Goal: Information Seeking & Learning: Learn about a topic

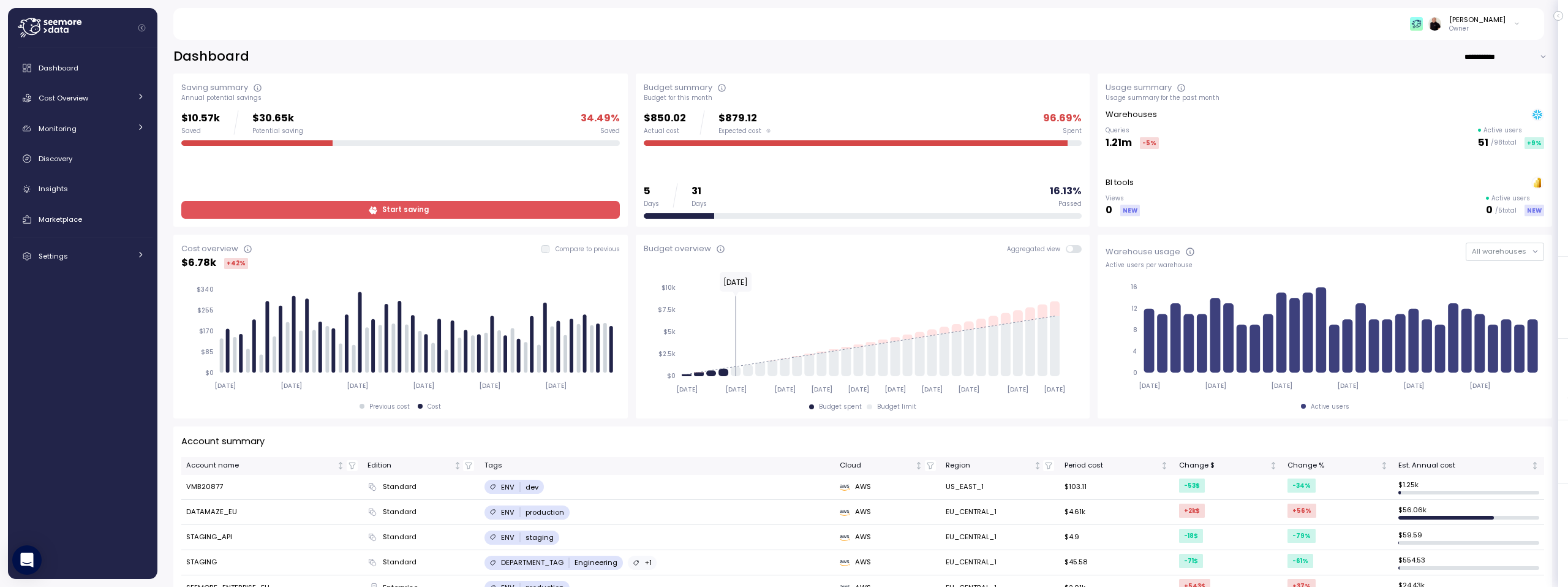
click at [326, 202] on span "Start saving" at bounding box center [399, 210] width 422 height 16
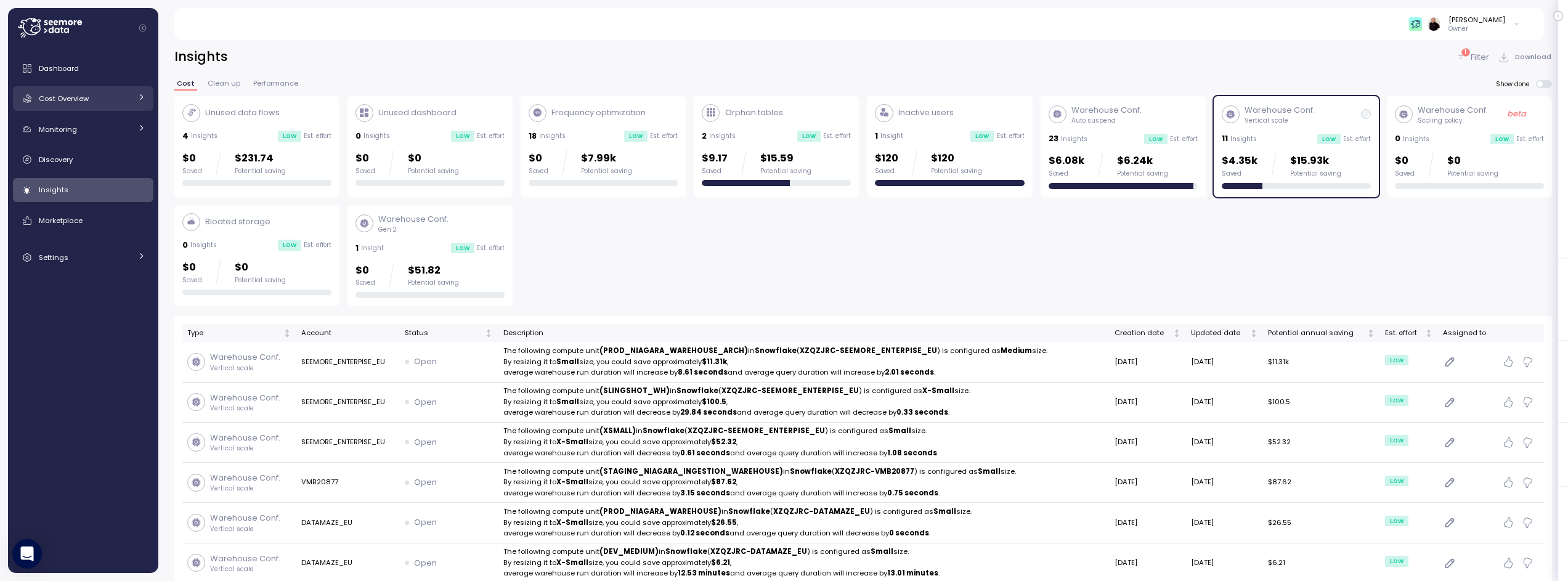
click at [79, 89] on link "Cost Overview" at bounding box center [83, 99] width 141 height 25
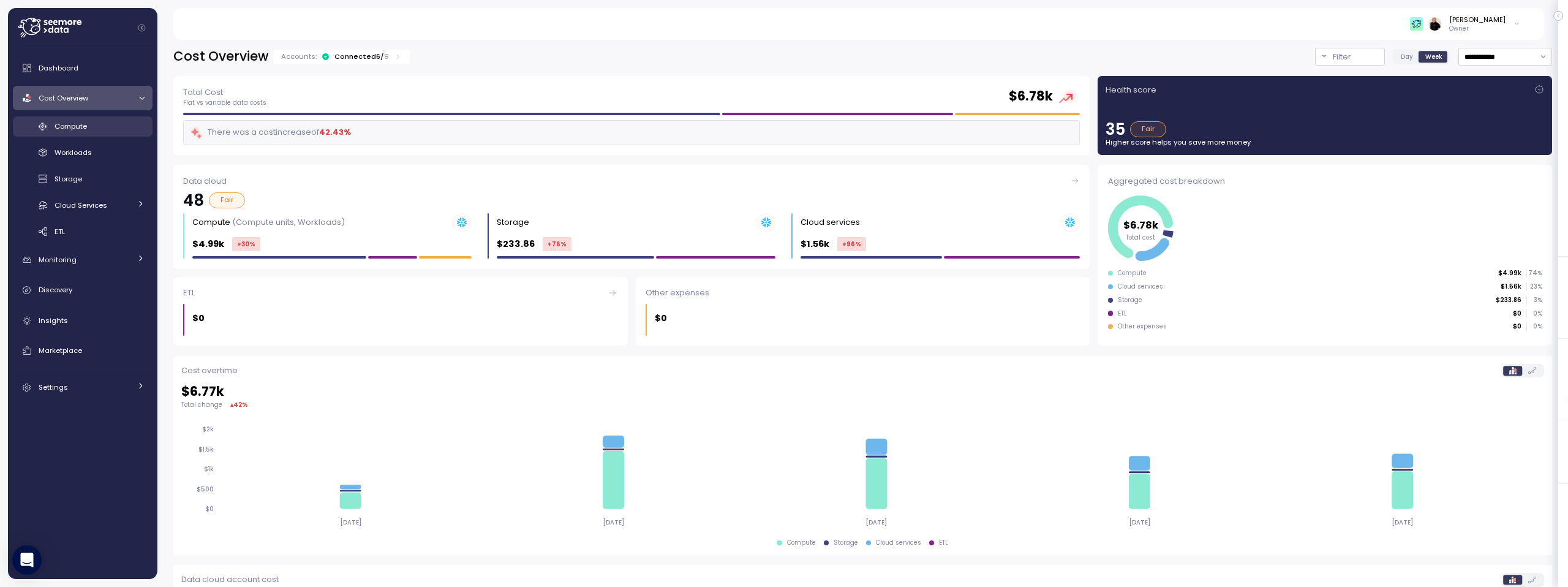
click at [78, 126] on span "Compute" at bounding box center [71, 126] width 33 height 10
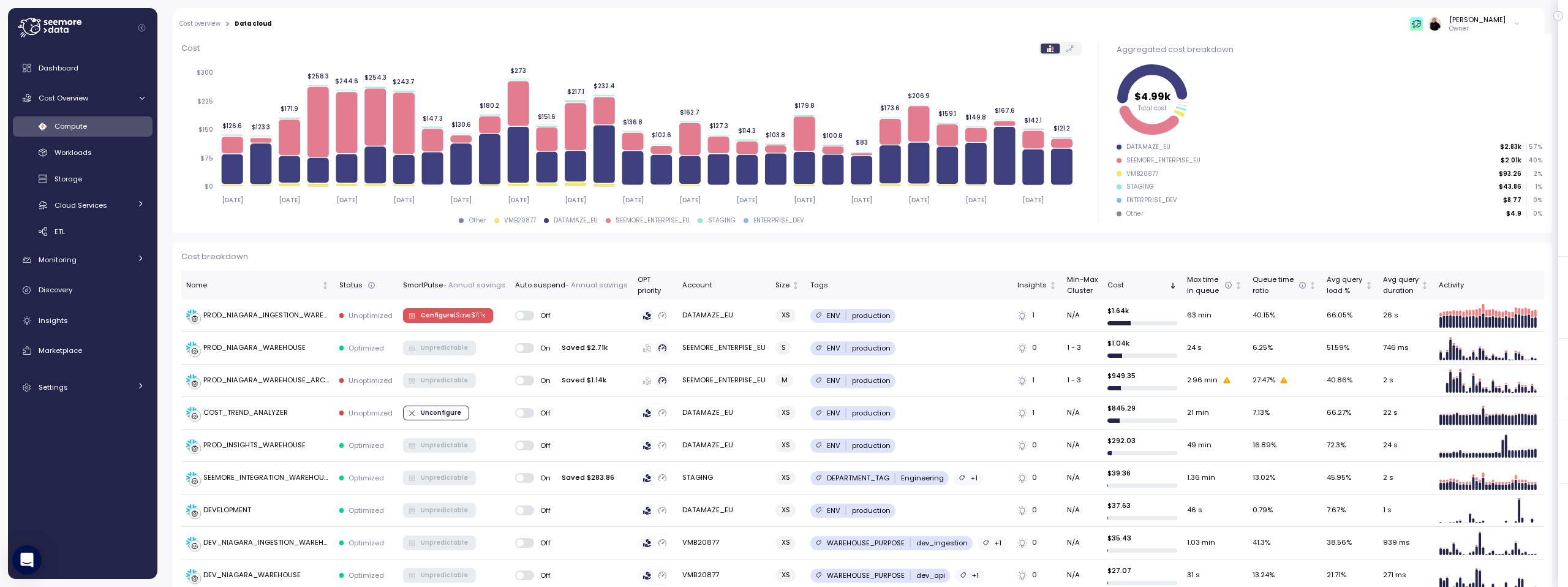
scroll to position [161, 0]
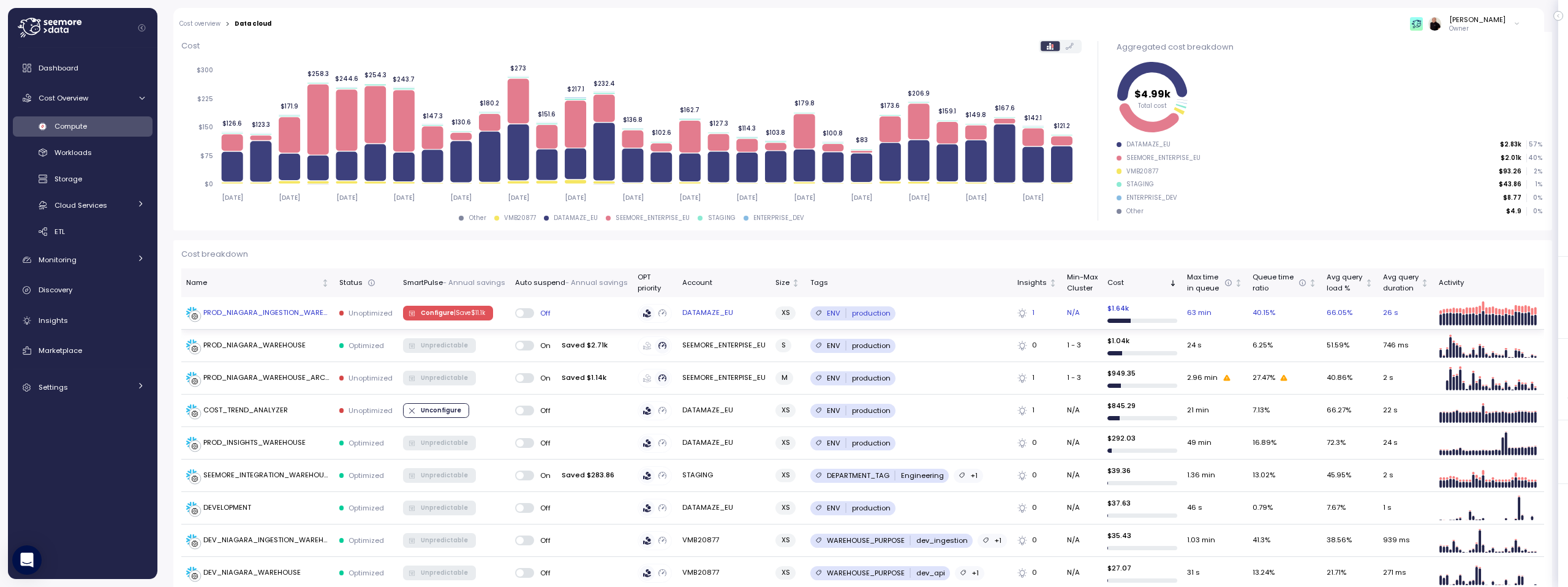
click at [450, 312] on span "Configure | Save $ 11.1k" at bounding box center [453, 313] width 64 height 14
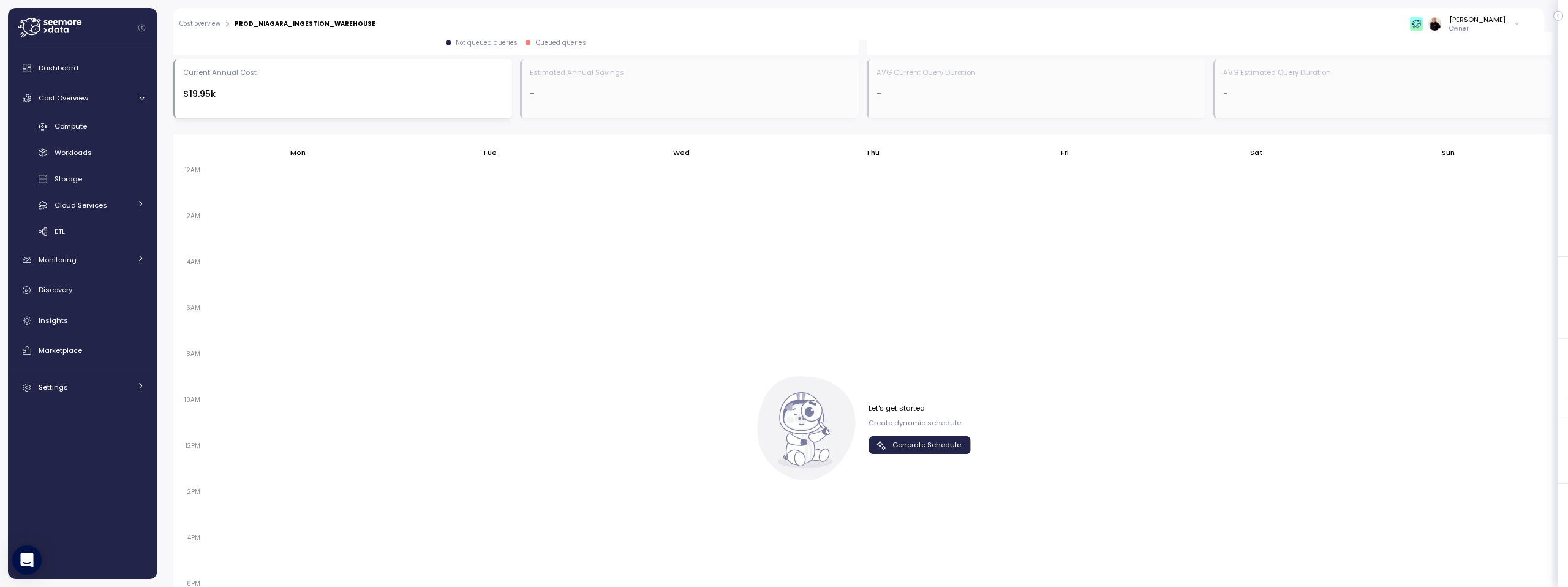
scroll to position [712, 0]
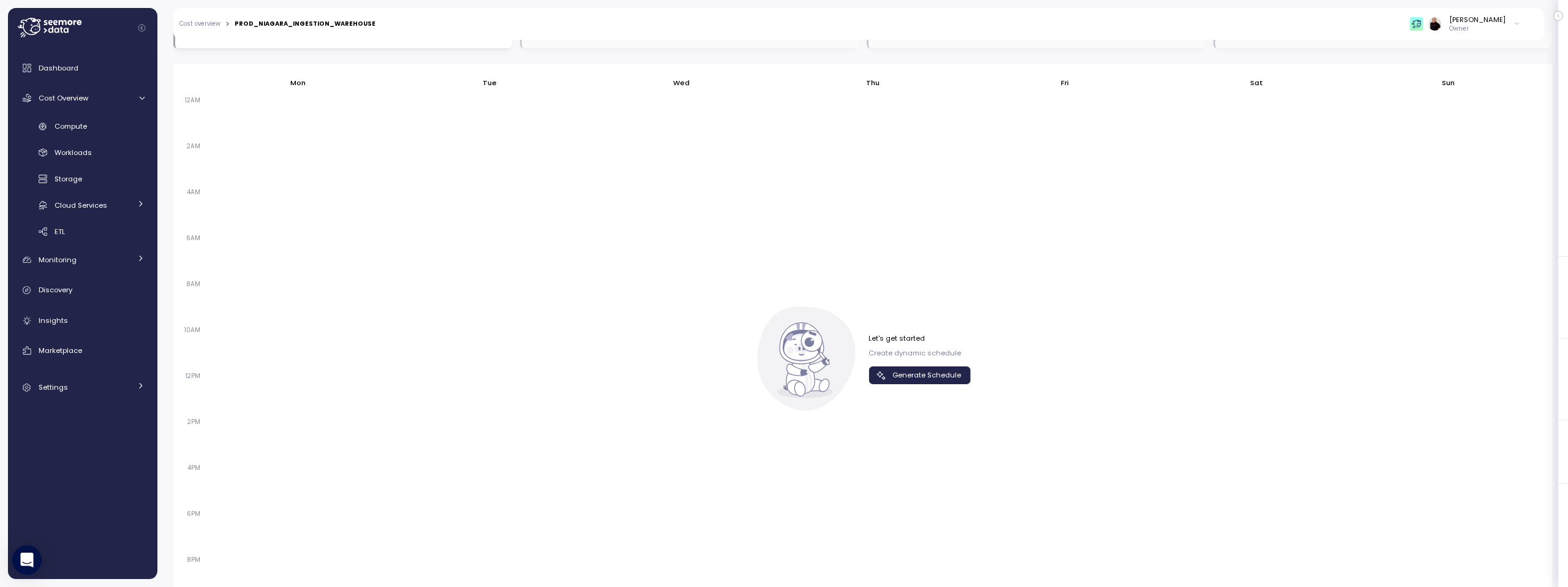
click at [885, 377] on span "Generate Schedule" at bounding box center [918, 375] width 86 height 16
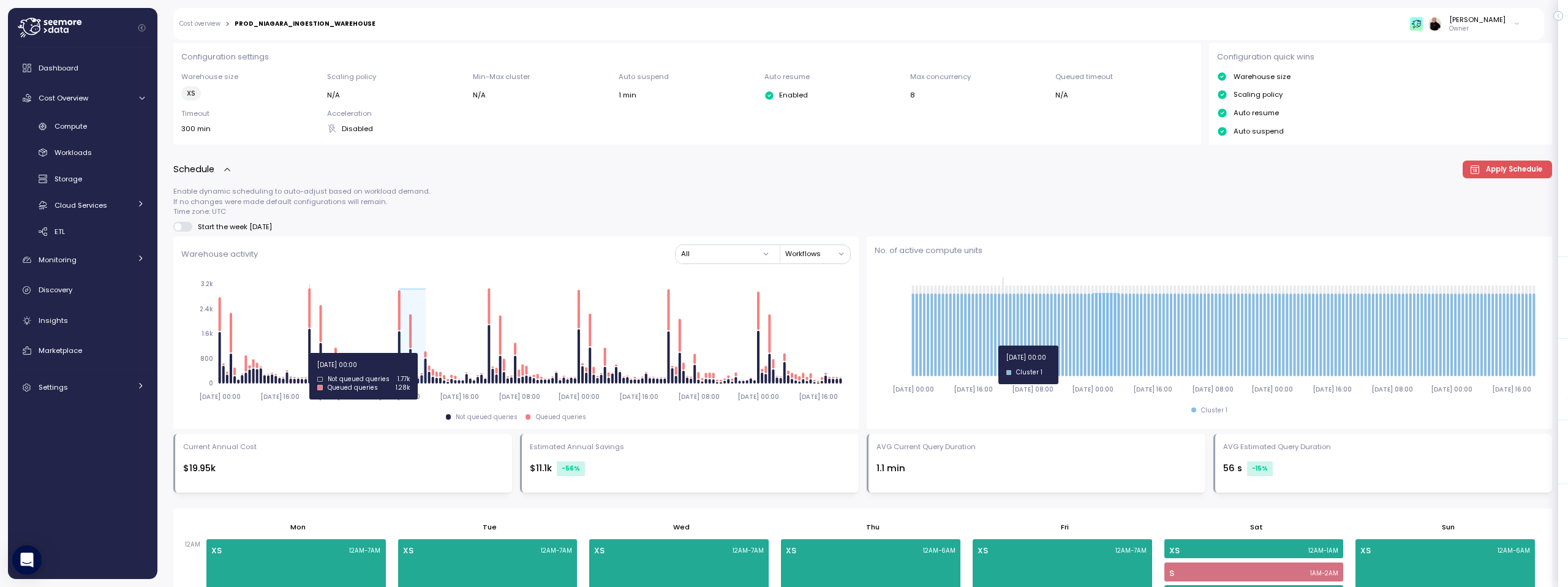
scroll to position [0, 0]
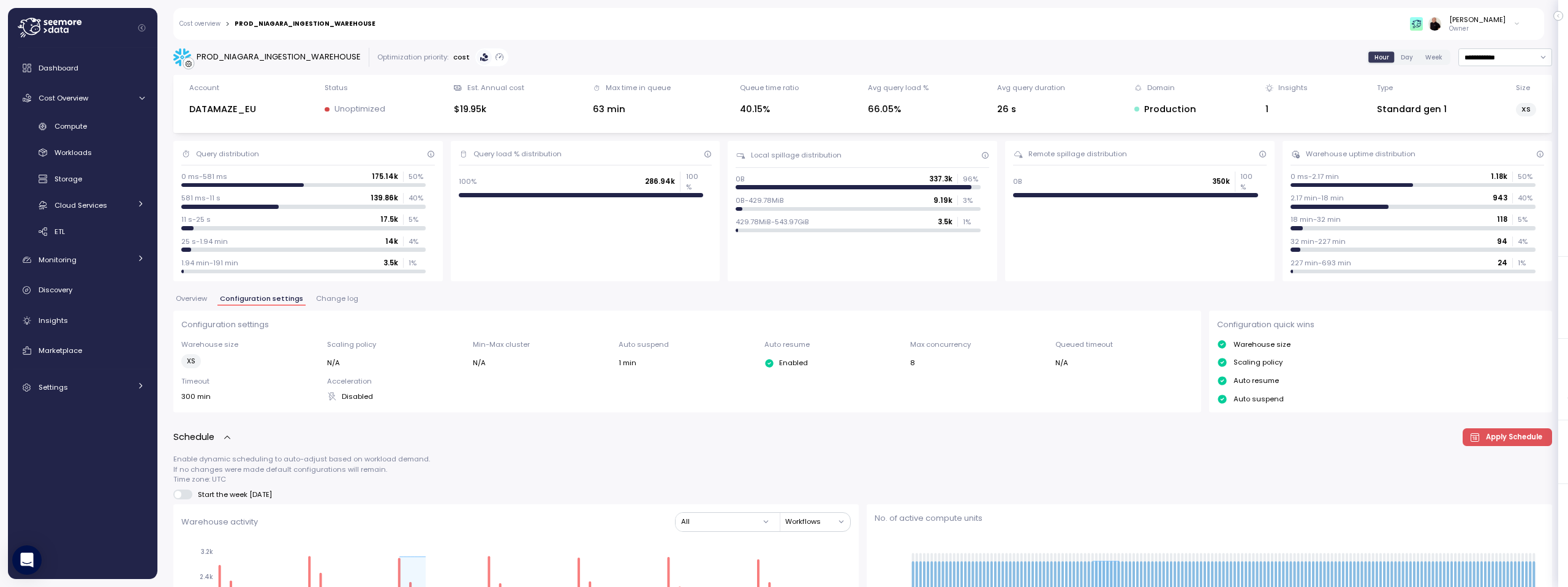
click at [31, 23] on icon at bounding box center [49, 27] width 64 height 20
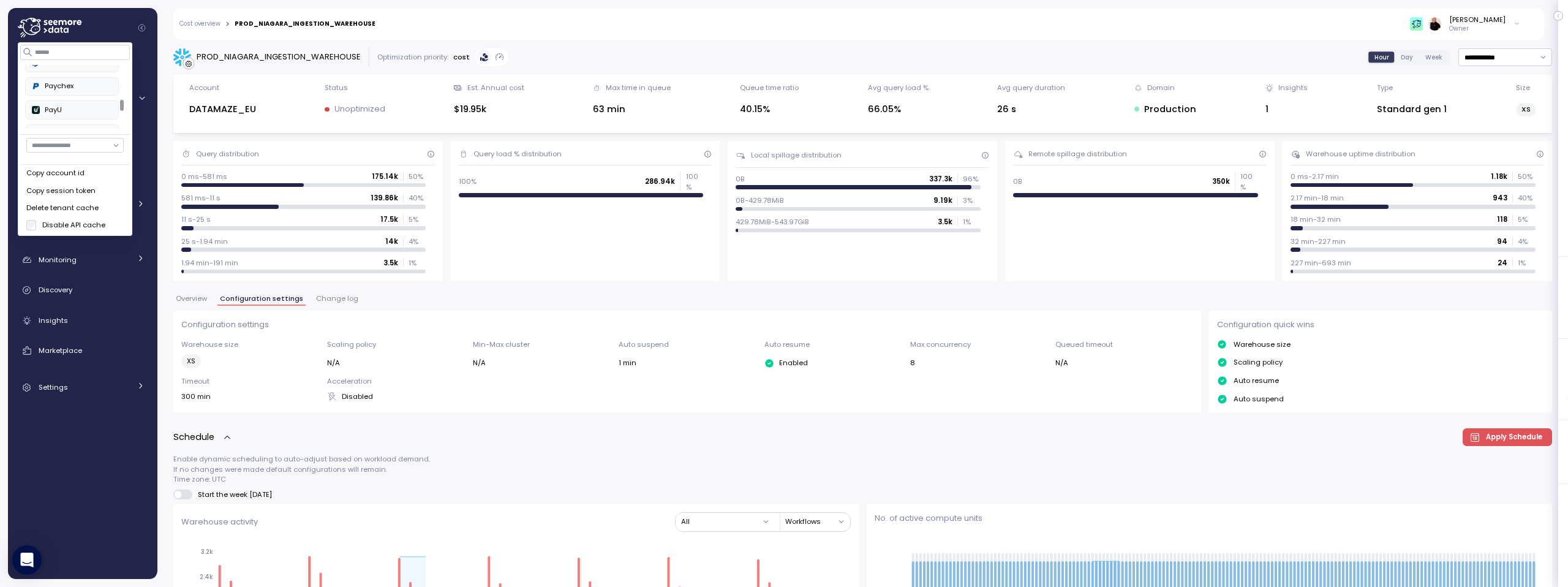
scroll to position [368, 0]
click at [61, 81] on div "Paychex" at bounding box center [72, 84] width 80 height 11
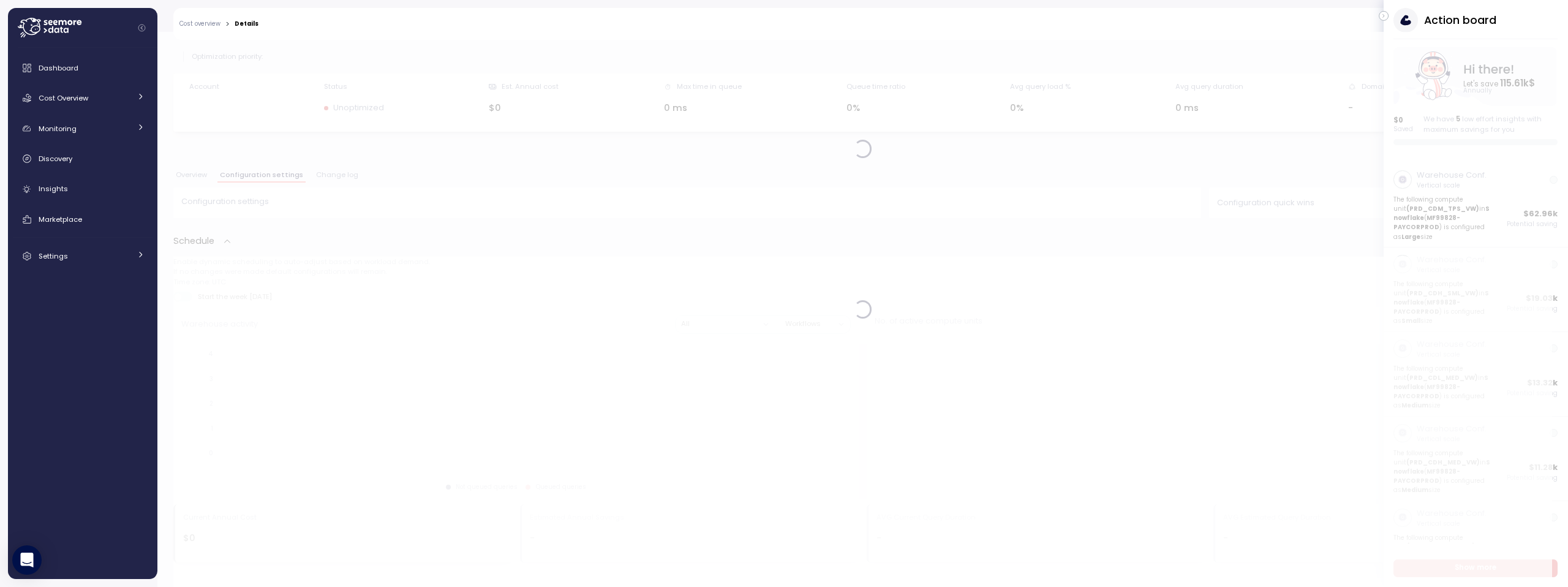
click at [1385, 18] on icon "button" at bounding box center [1384, 16] width 5 height 15
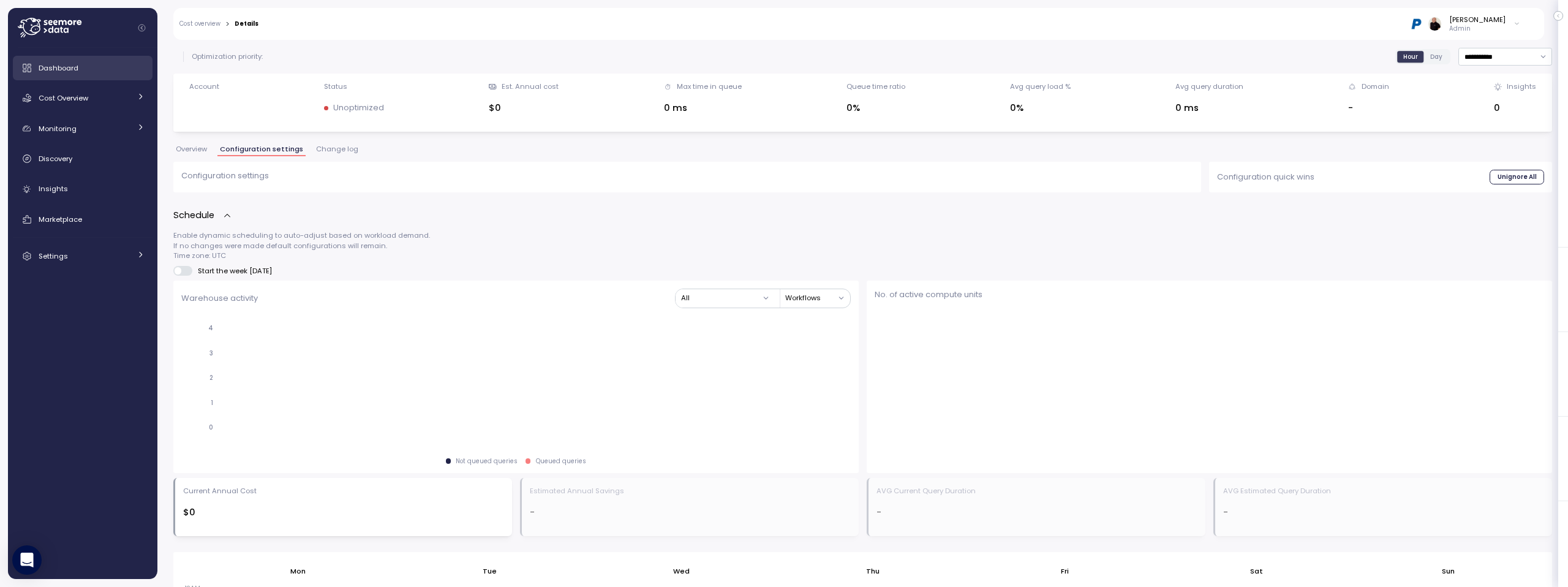
click at [50, 70] on span "Dashboard" at bounding box center [58, 68] width 40 height 10
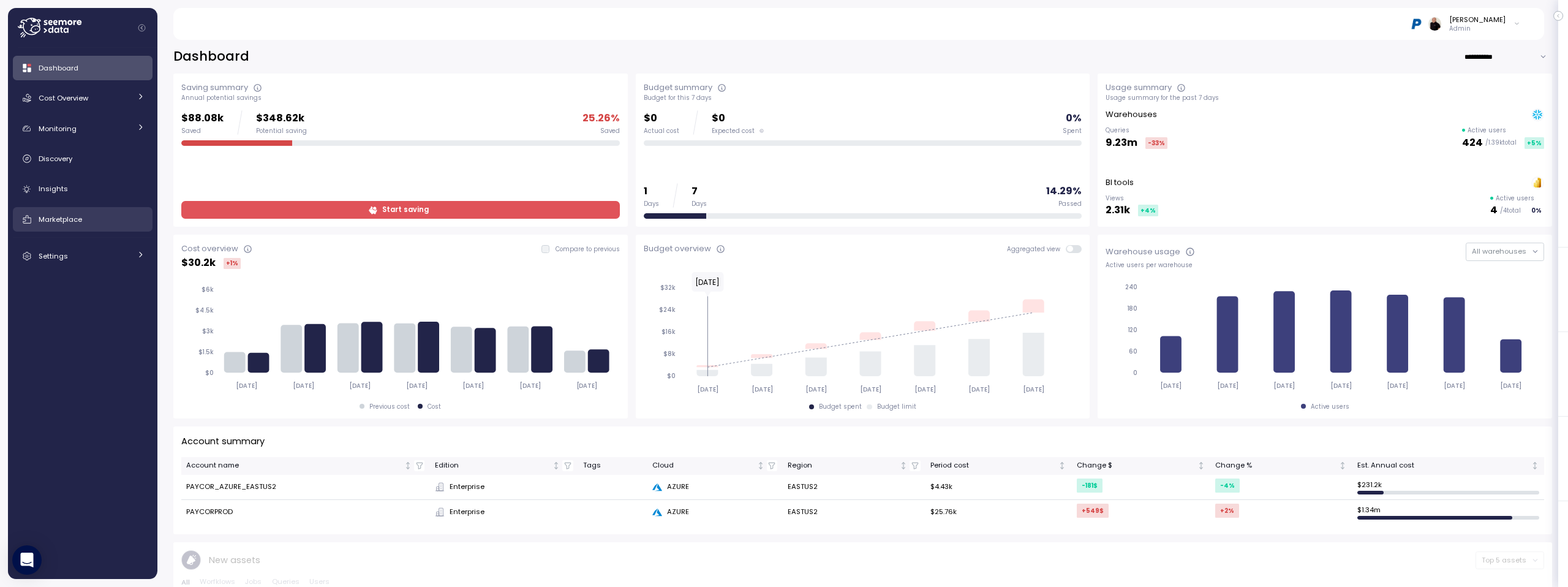
click at [69, 224] on span "Marketplace" at bounding box center [60, 219] width 44 height 10
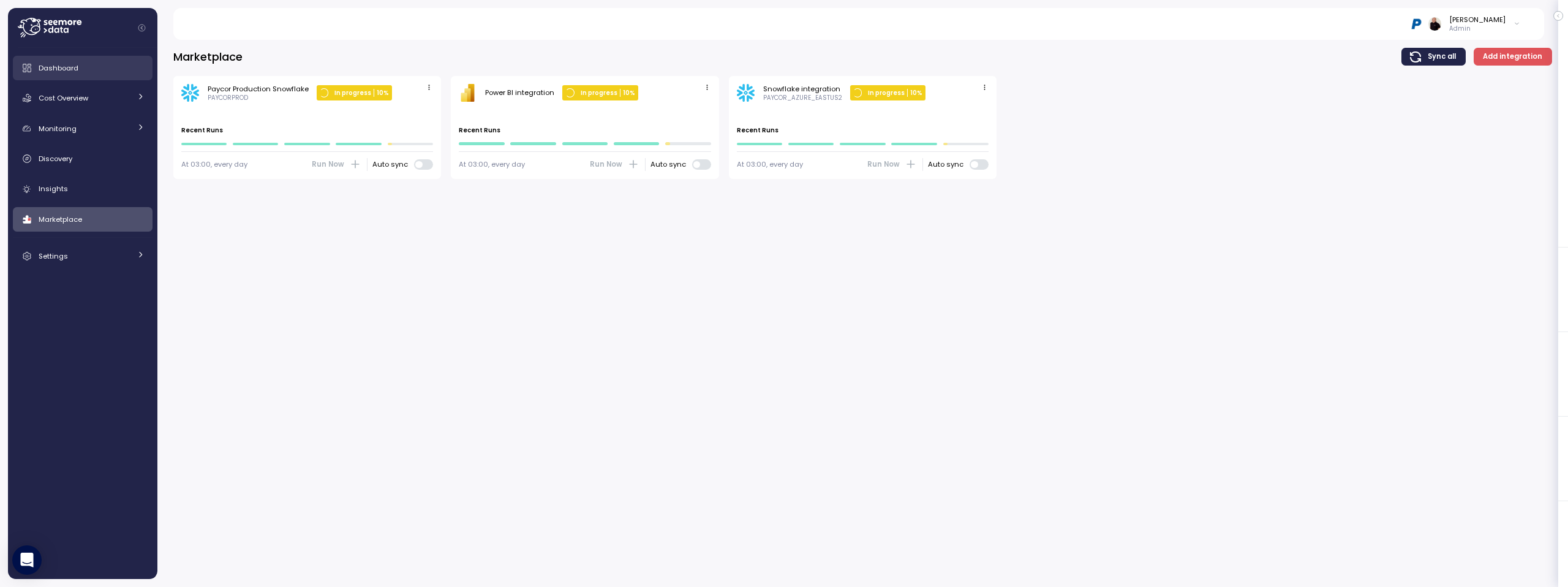
click at [75, 64] on span "Dashboard" at bounding box center [58, 68] width 40 height 10
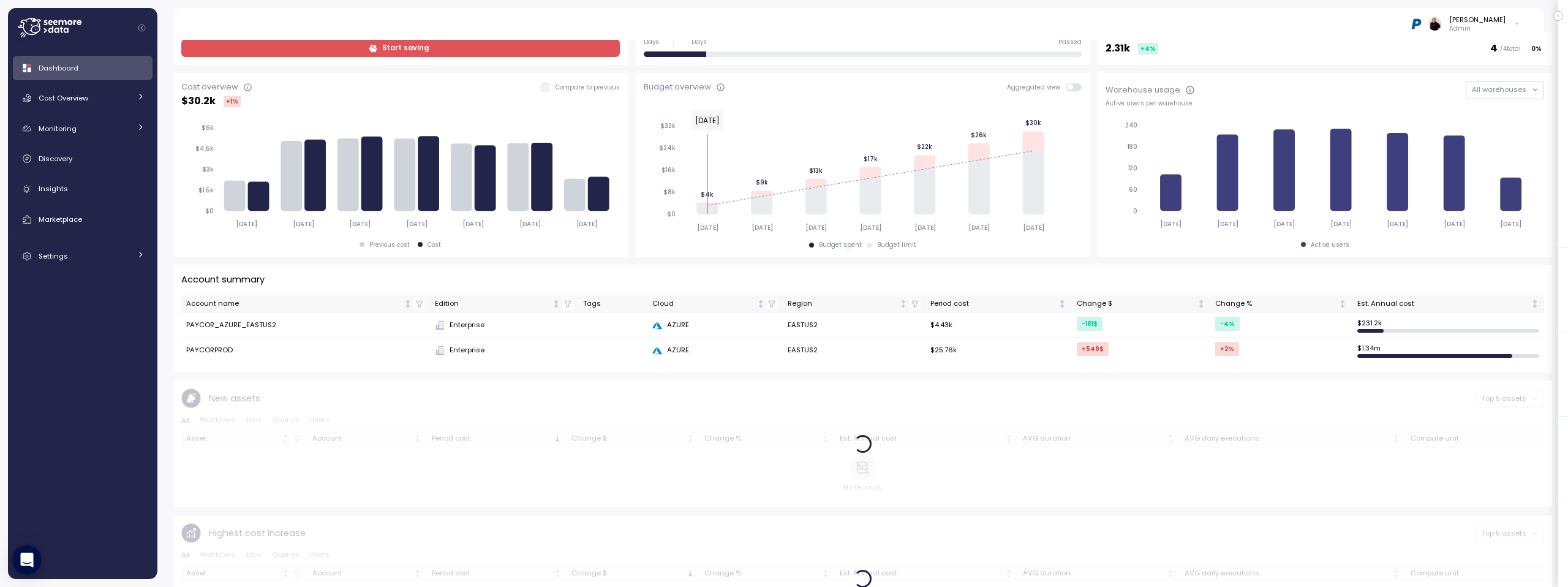
scroll to position [44, 0]
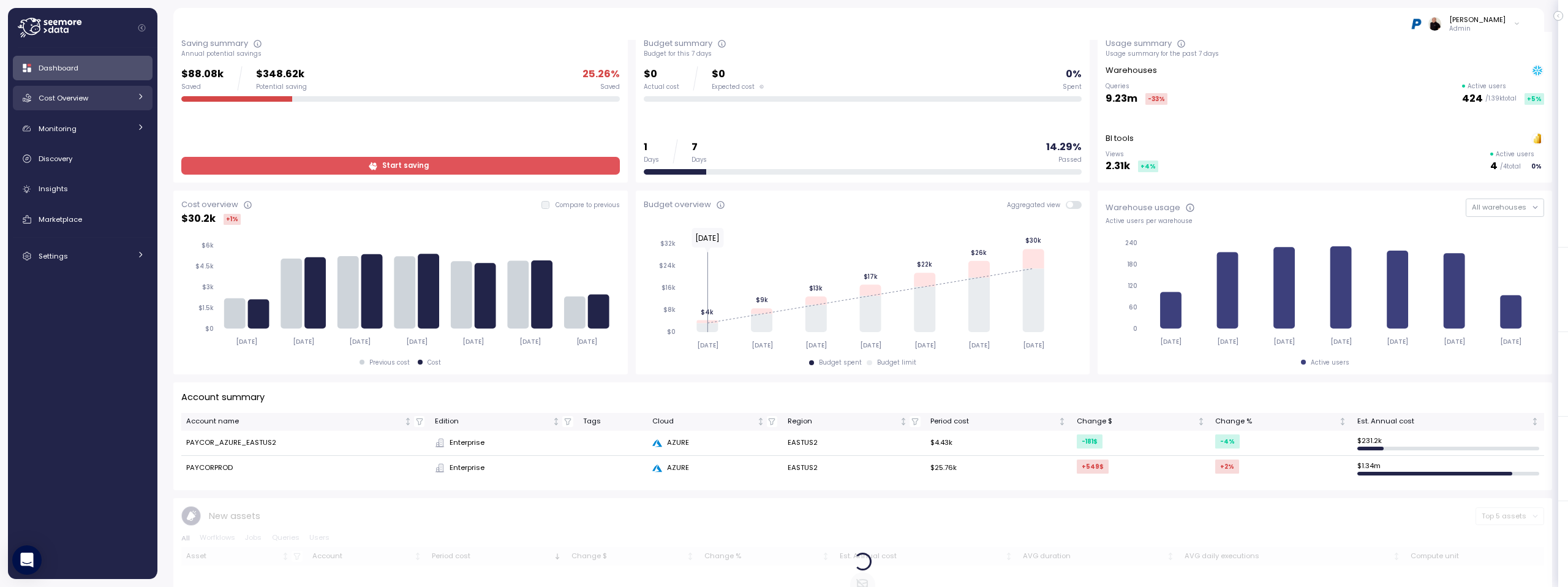
click at [92, 95] on div "Cost Overview" at bounding box center [84, 98] width 92 height 12
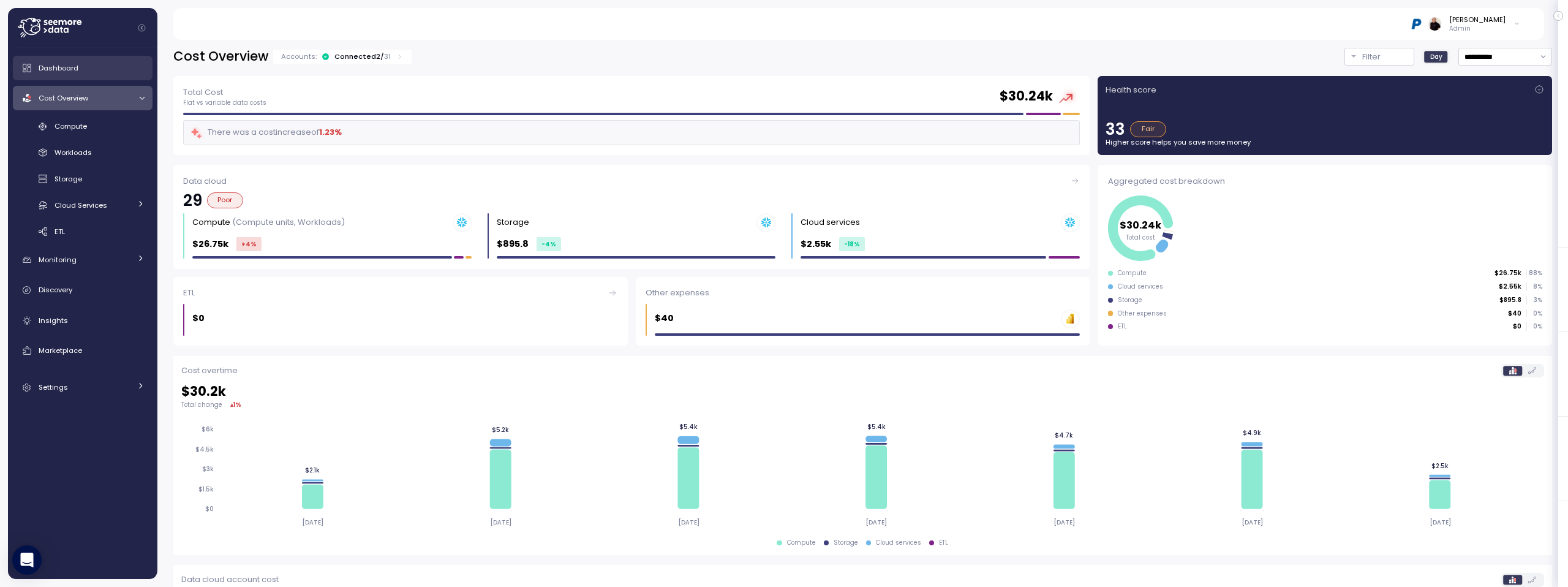
click at [50, 66] on span "Dashboard" at bounding box center [58, 68] width 40 height 10
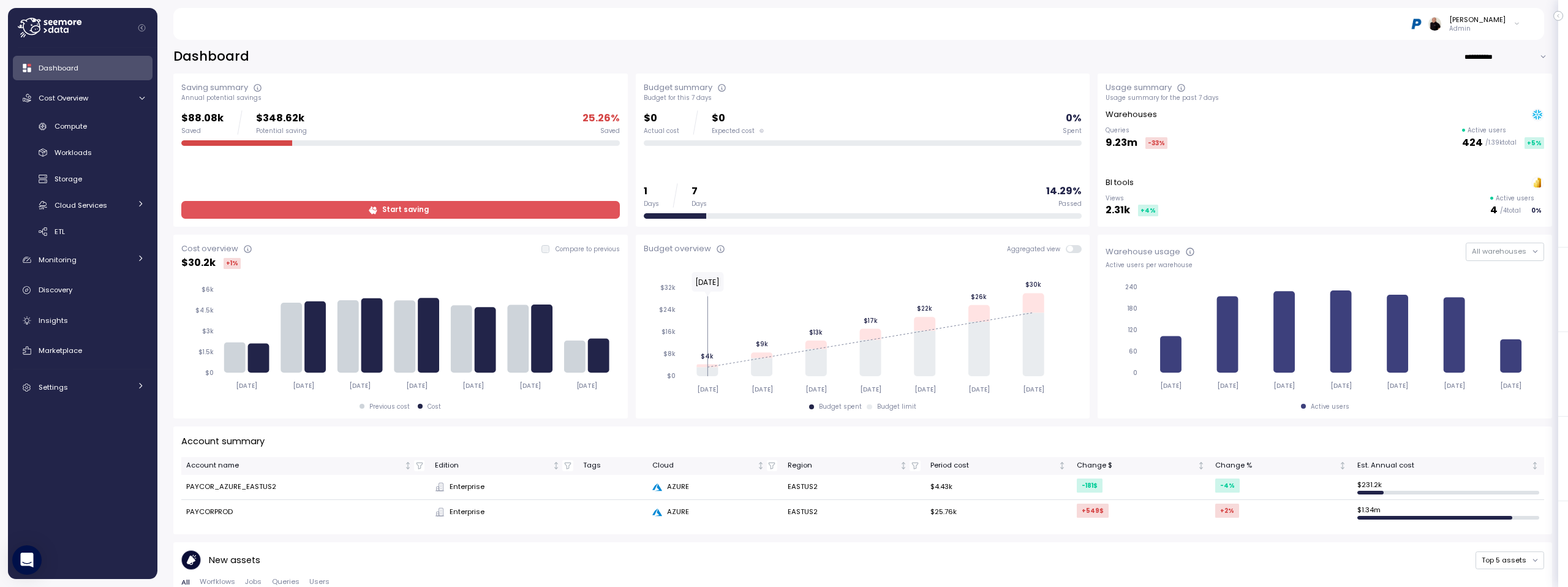
click at [344, 211] on span "Start saving" at bounding box center [399, 210] width 422 height 16
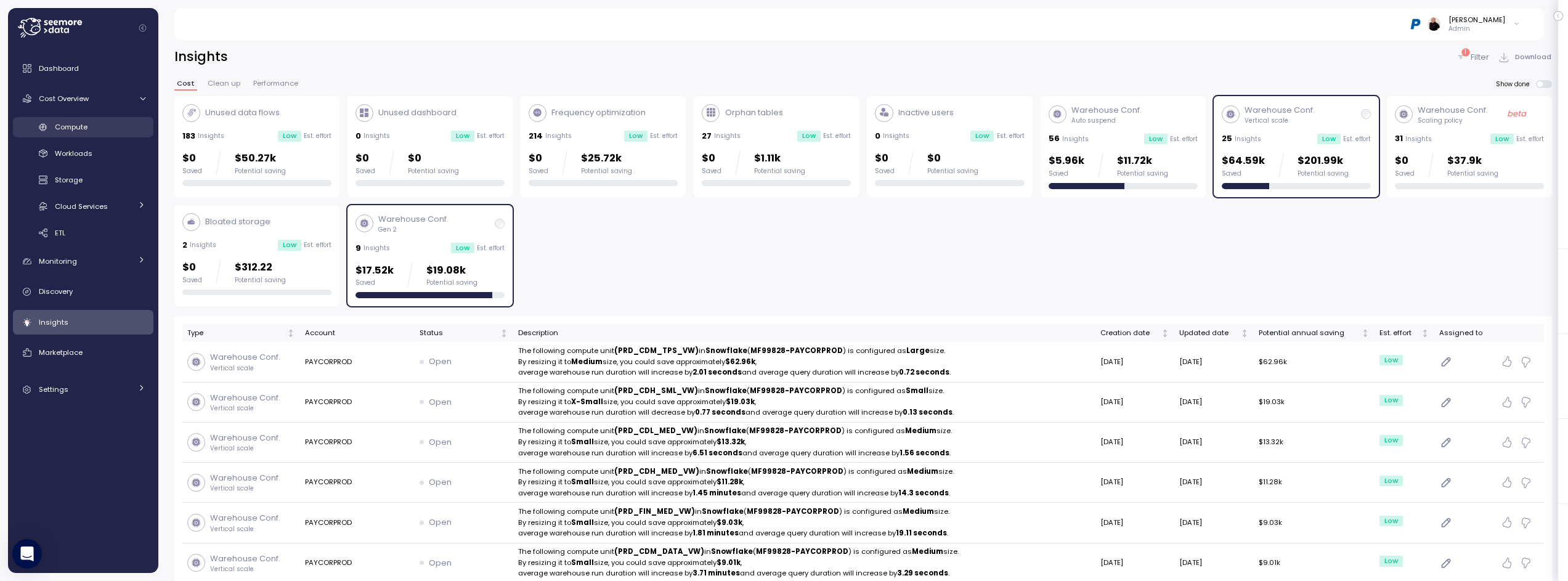
click at [99, 130] on div "Compute" at bounding box center [100, 127] width 90 height 12
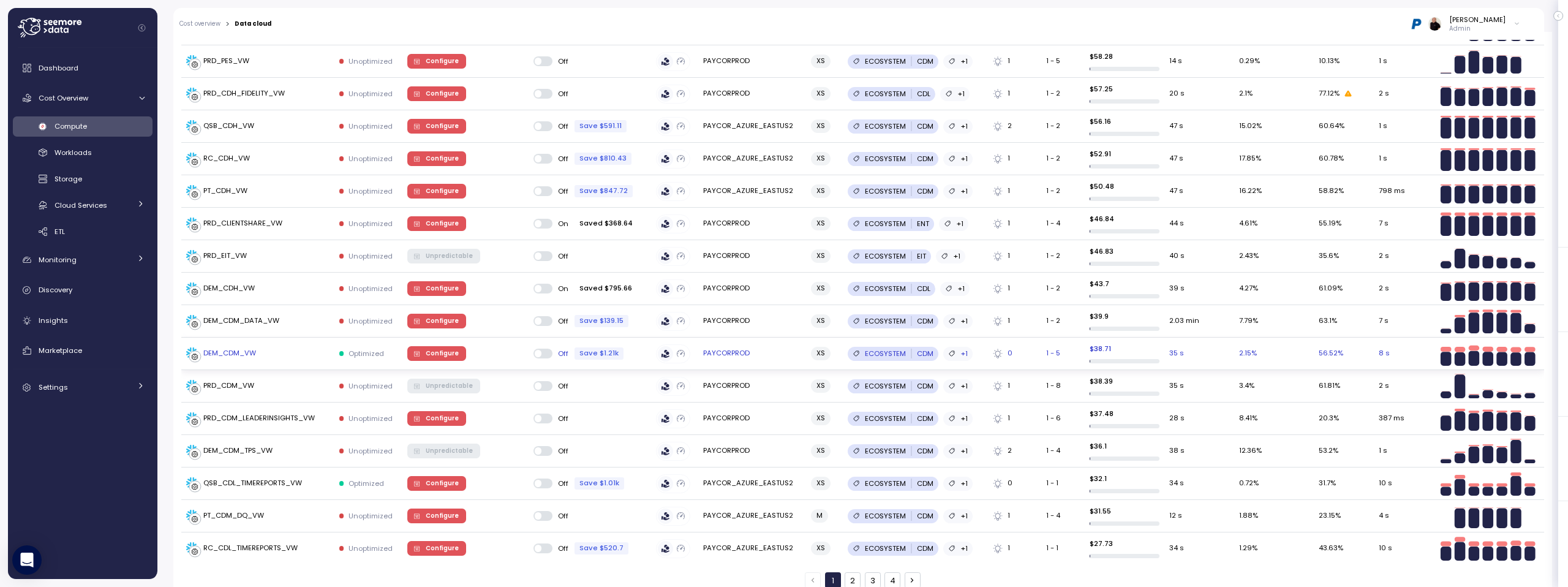
scroll to position [1534, 0]
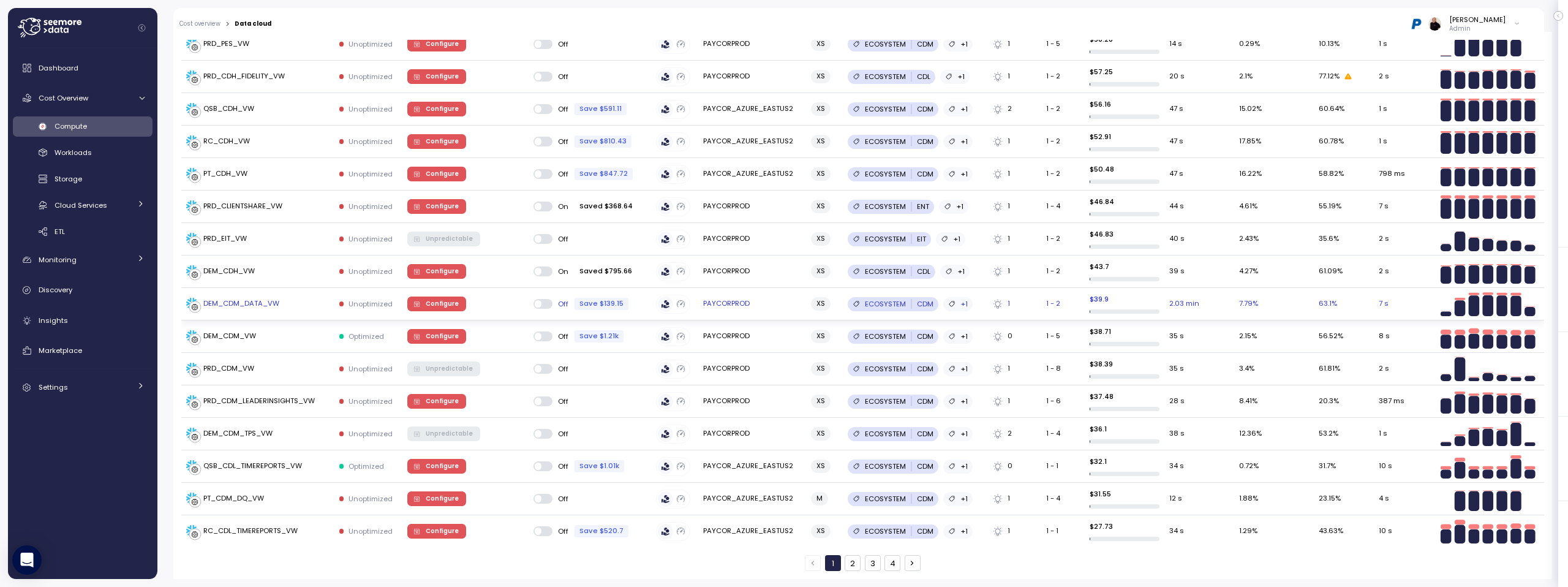
click at [431, 304] on span "Configure" at bounding box center [442, 304] width 33 height 14
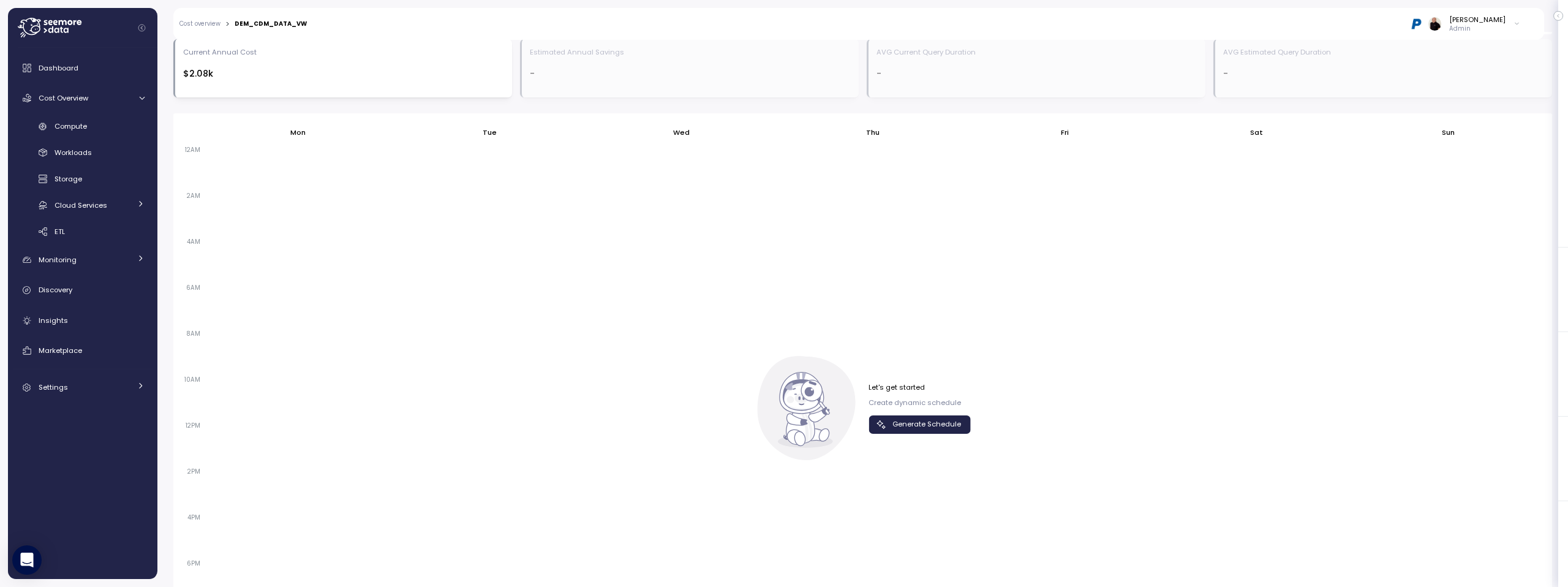
scroll to position [797, 0]
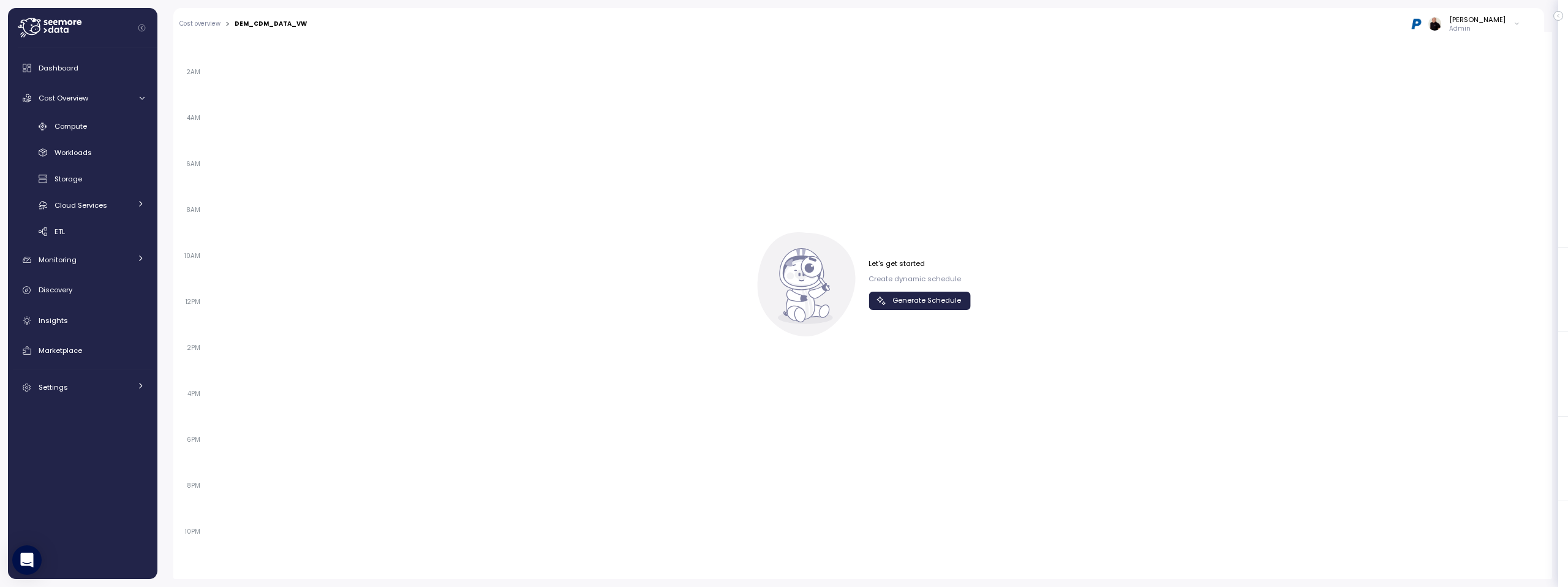
click at [913, 305] on span "Generate Schedule" at bounding box center [926, 300] width 68 height 16
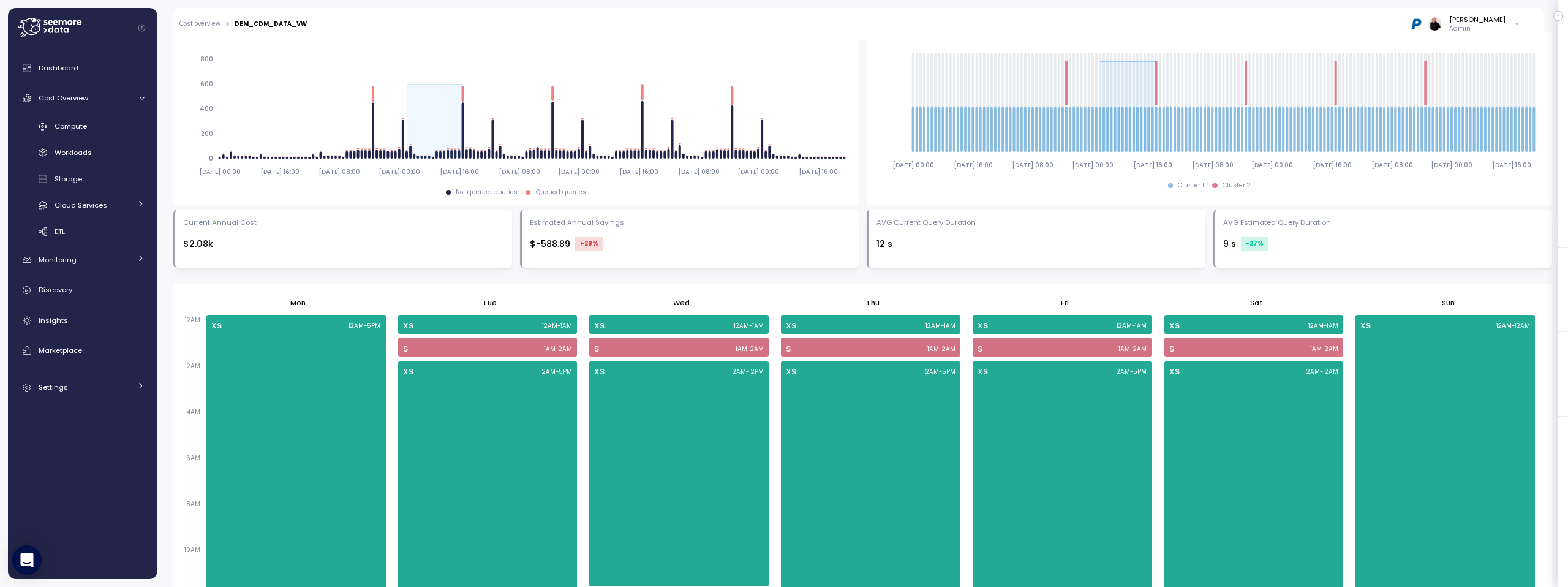
scroll to position [455, 0]
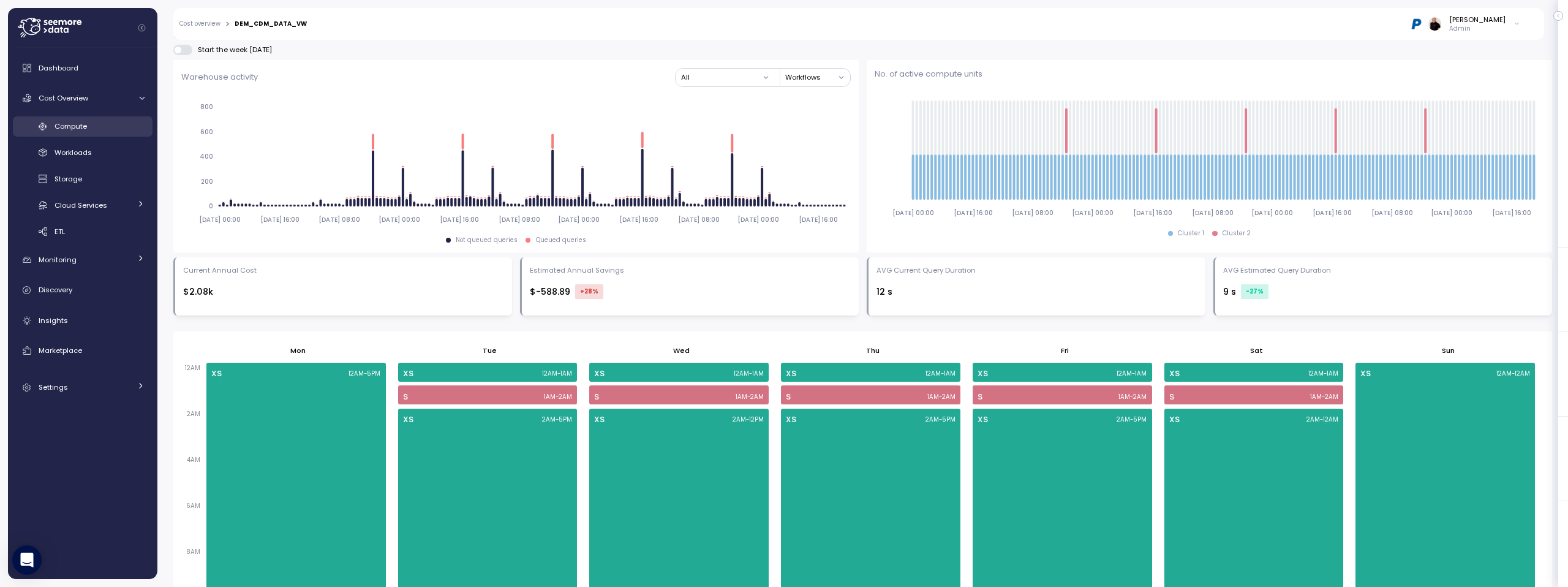
click at [83, 128] on span "Compute" at bounding box center [71, 126] width 33 height 10
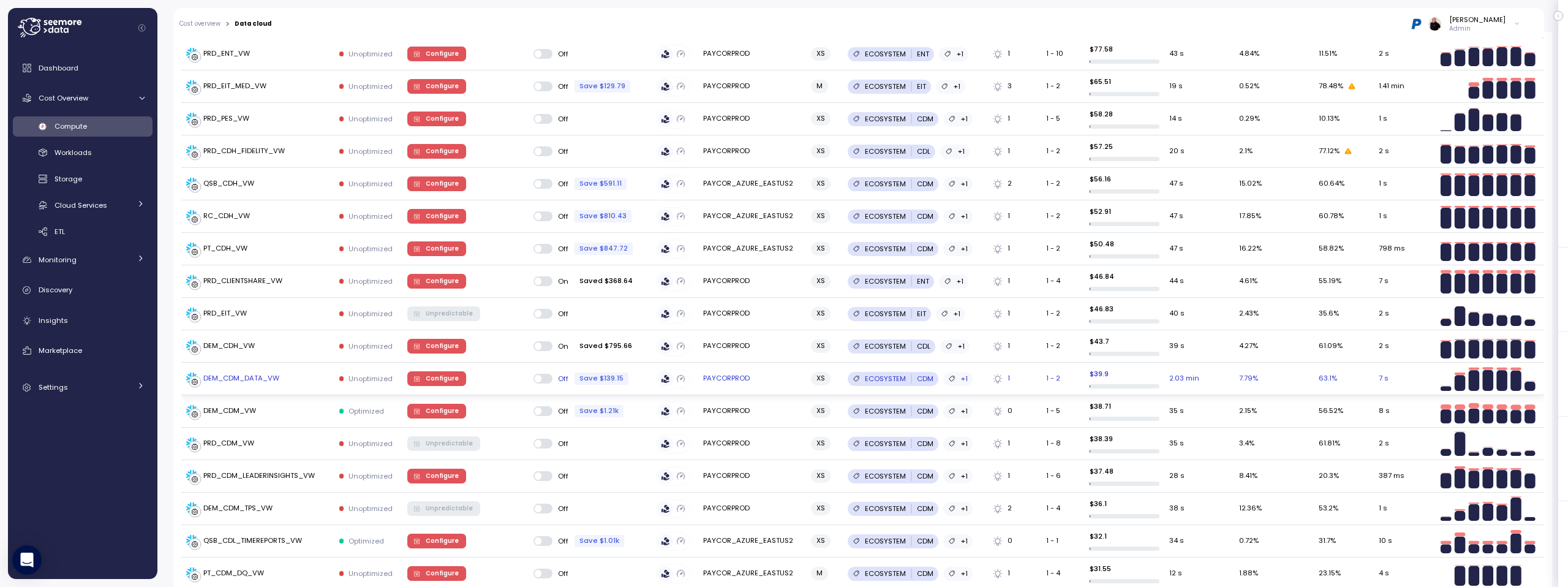
scroll to position [1534, 0]
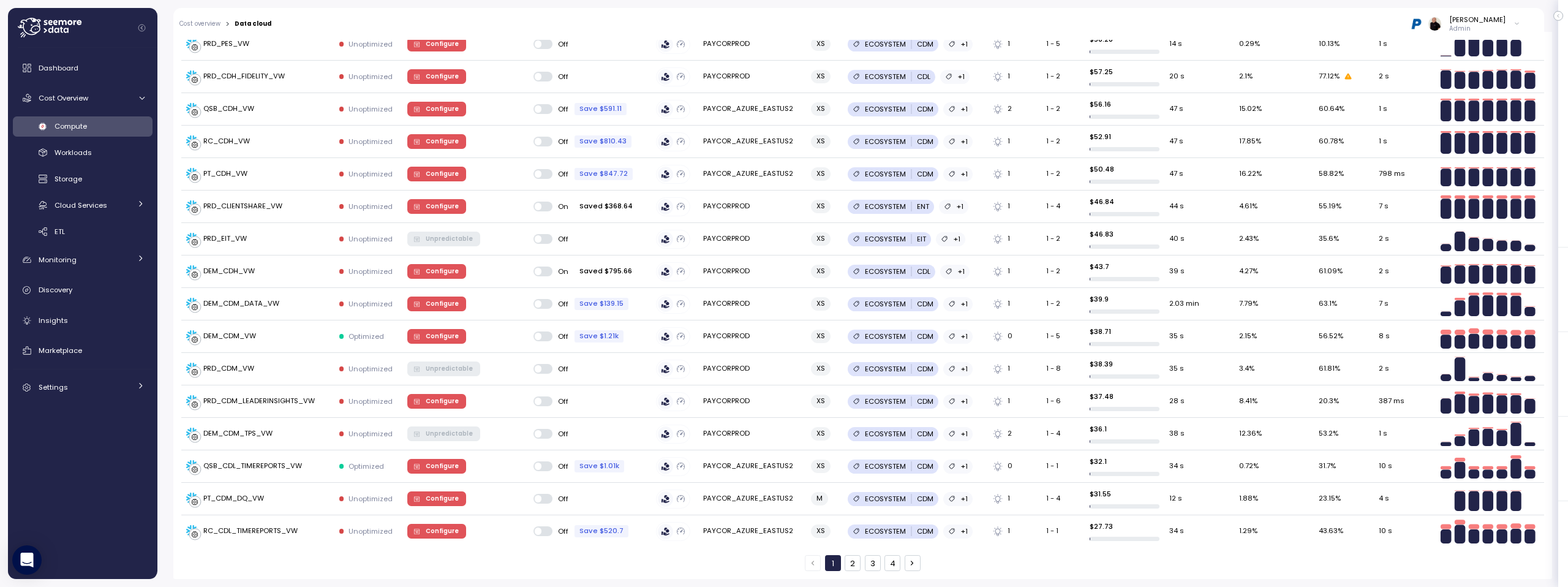
click at [849, 564] on button "2" at bounding box center [852, 563] width 16 height 16
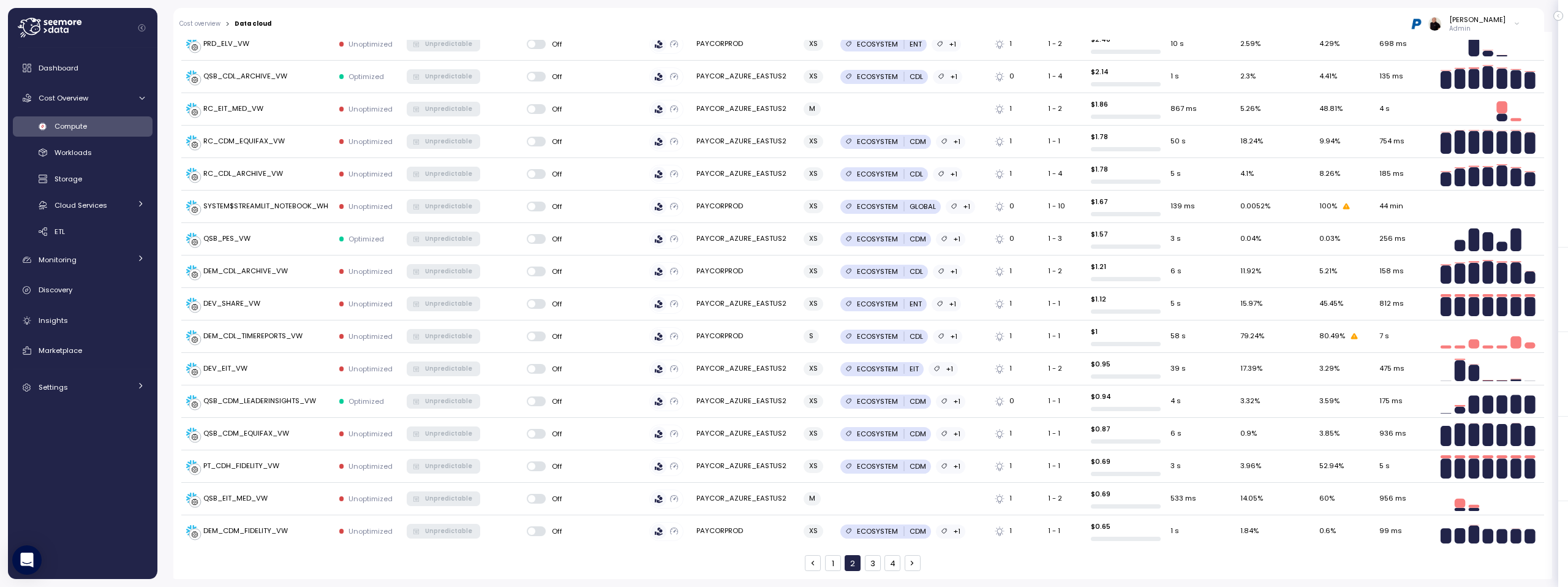
click at [868, 563] on button "3" at bounding box center [872, 563] width 16 height 16
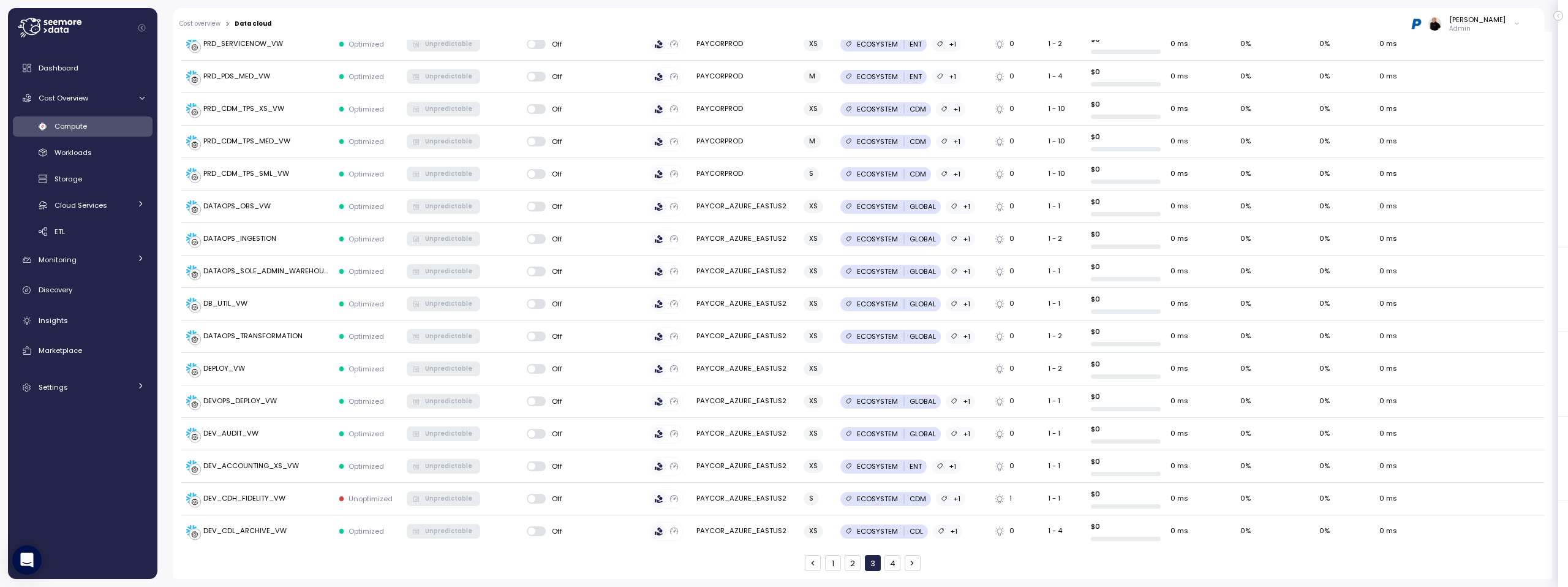
click at [889, 564] on button "4" at bounding box center [892, 563] width 16 height 16
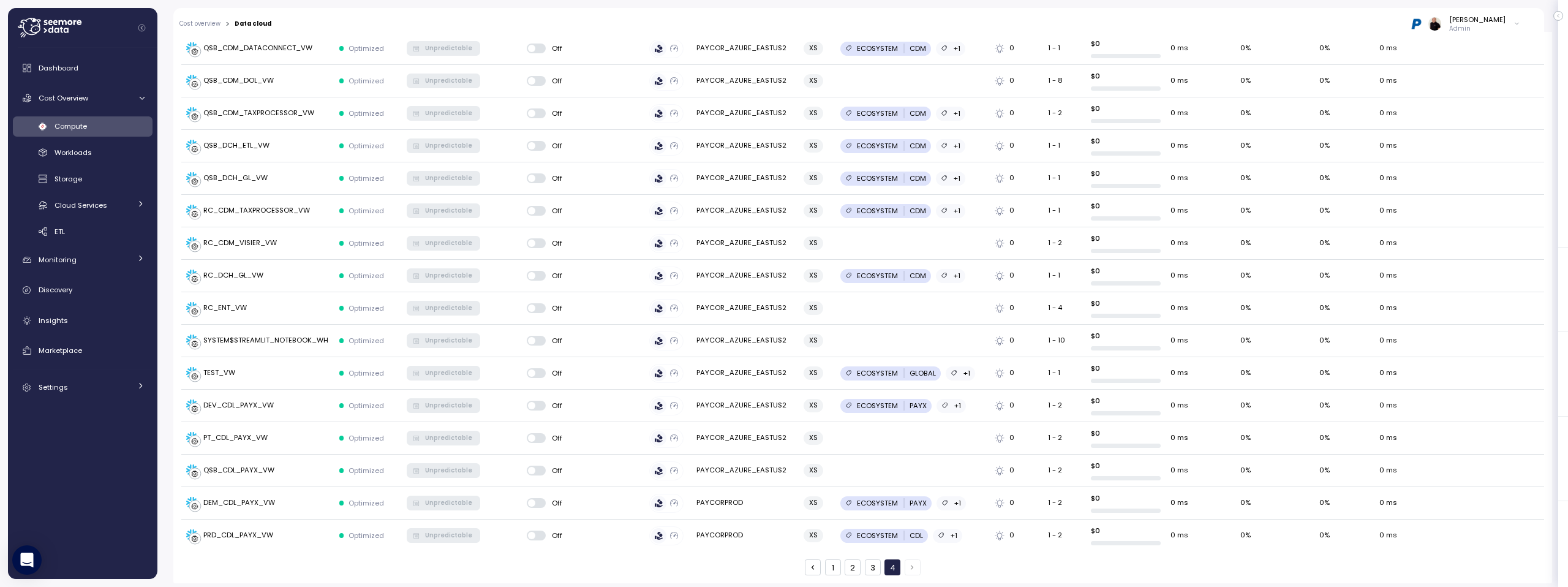
scroll to position [1307, 0]
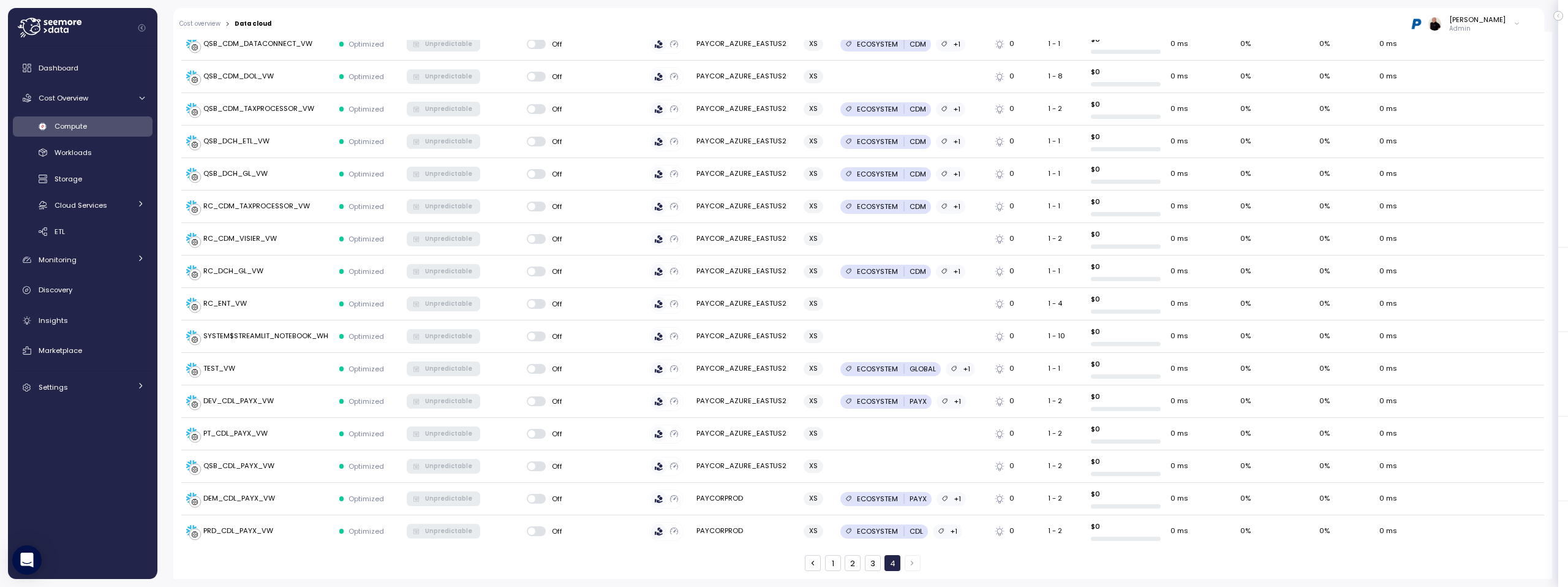
click at [828, 564] on button "1" at bounding box center [833, 563] width 16 height 16
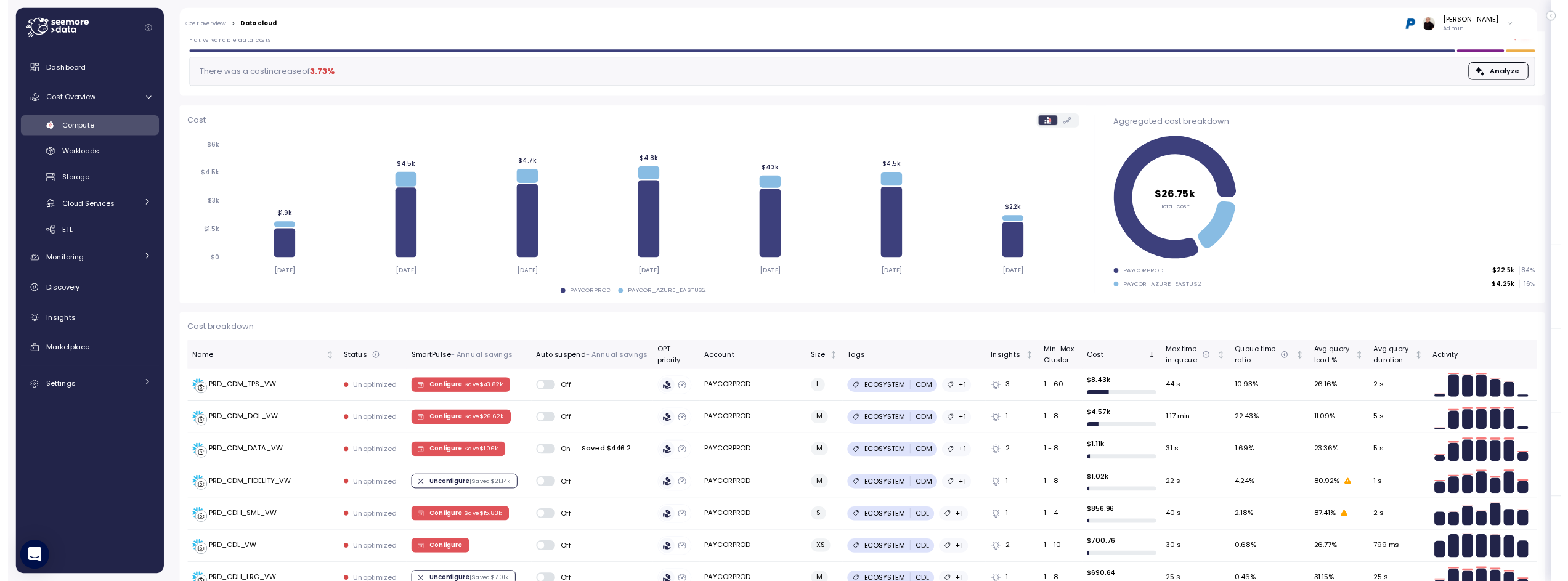
scroll to position [0, 0]
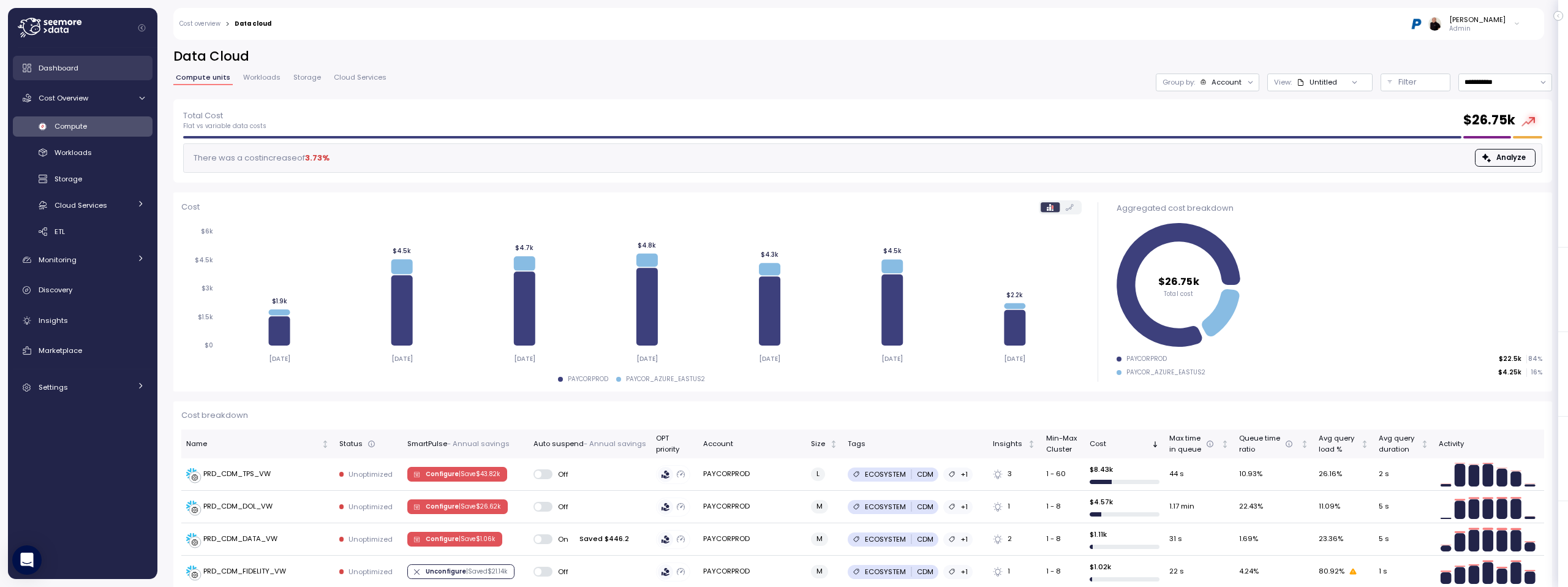
click at [60, 68] on span "Dashboard" at bounding box center [58, 68] width 40 height 10
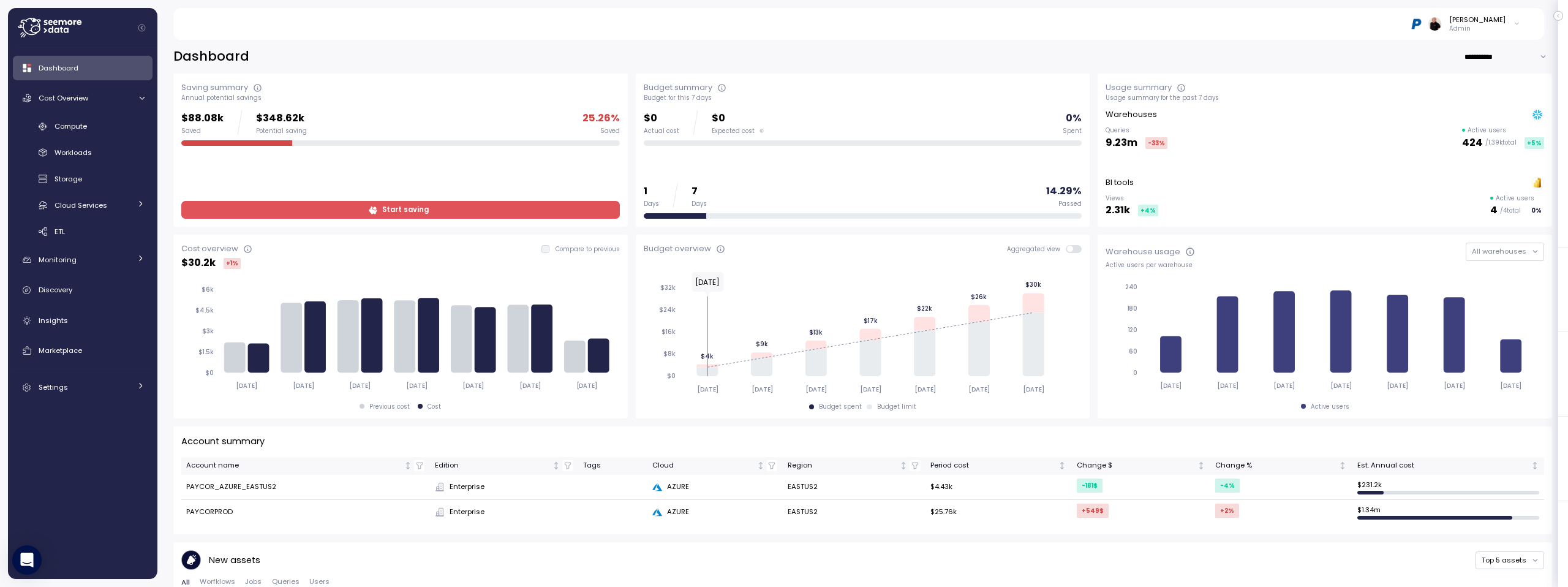
click at [429, 210] on span "Start saving" at bounding box center [399, 210] width 422 height 16
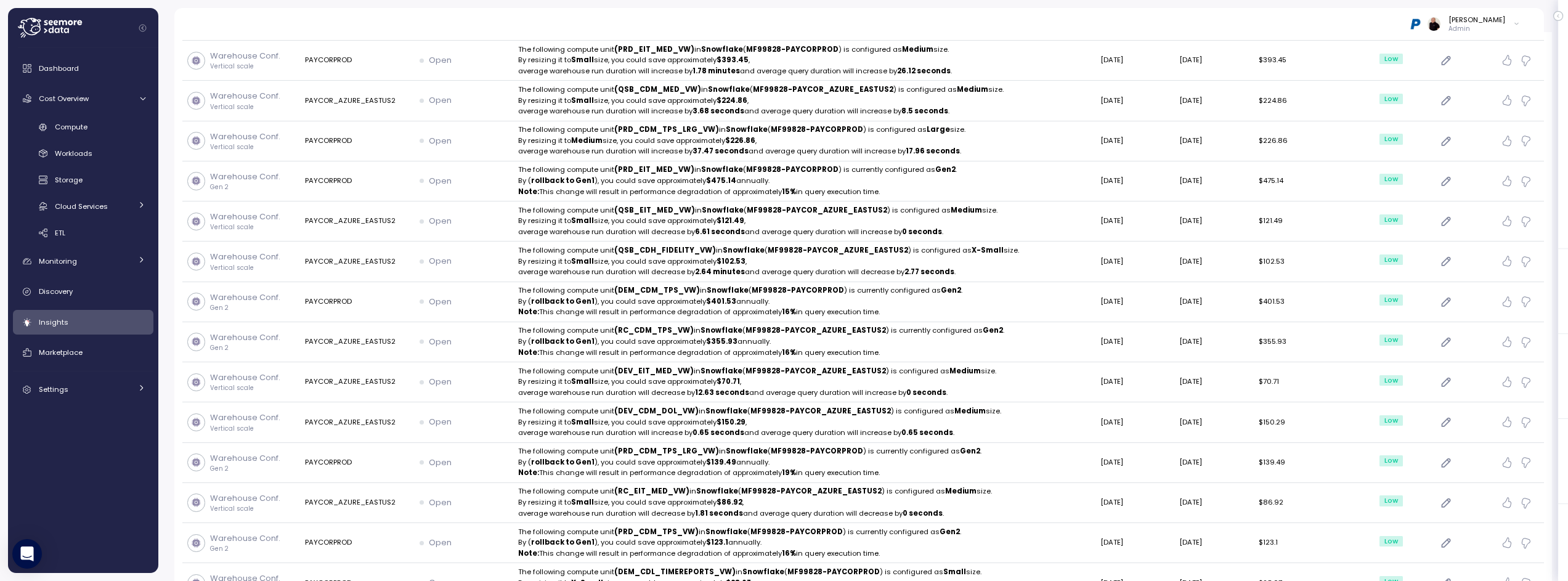
scroll to position [877, 0]
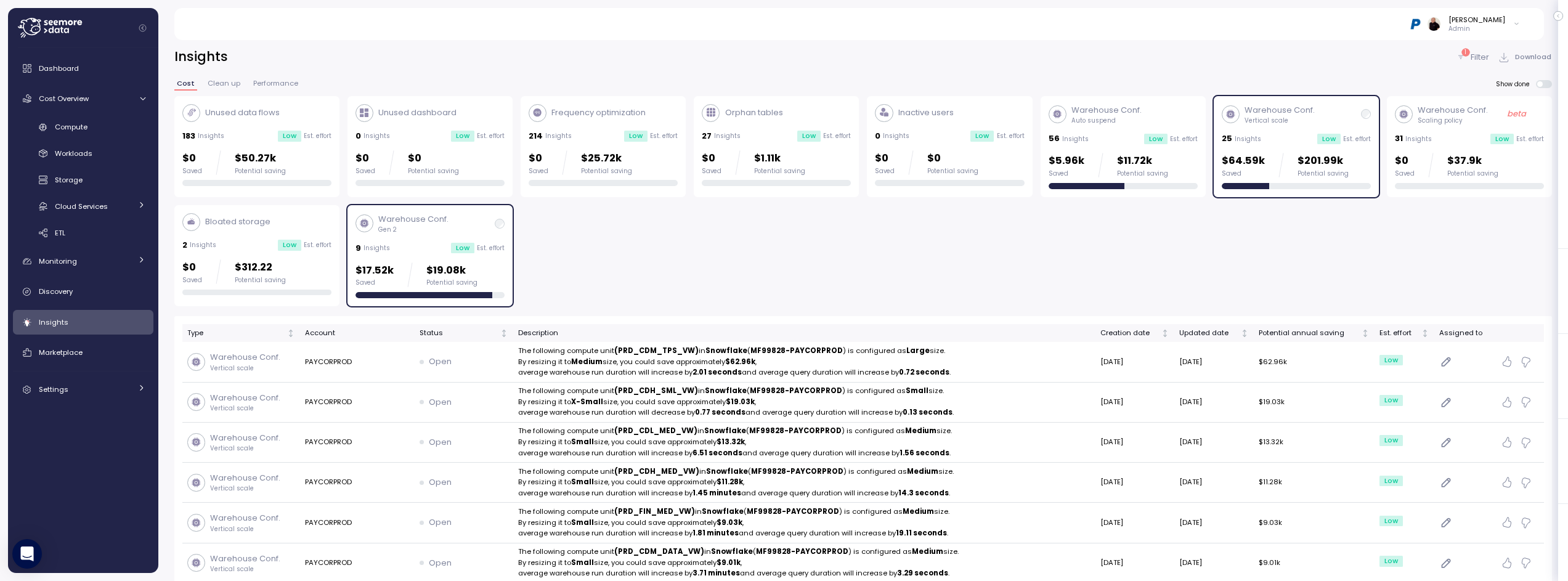
click at [1474, 56] on p "Filter" at bounding box center [1480, 57] width 18 height 12
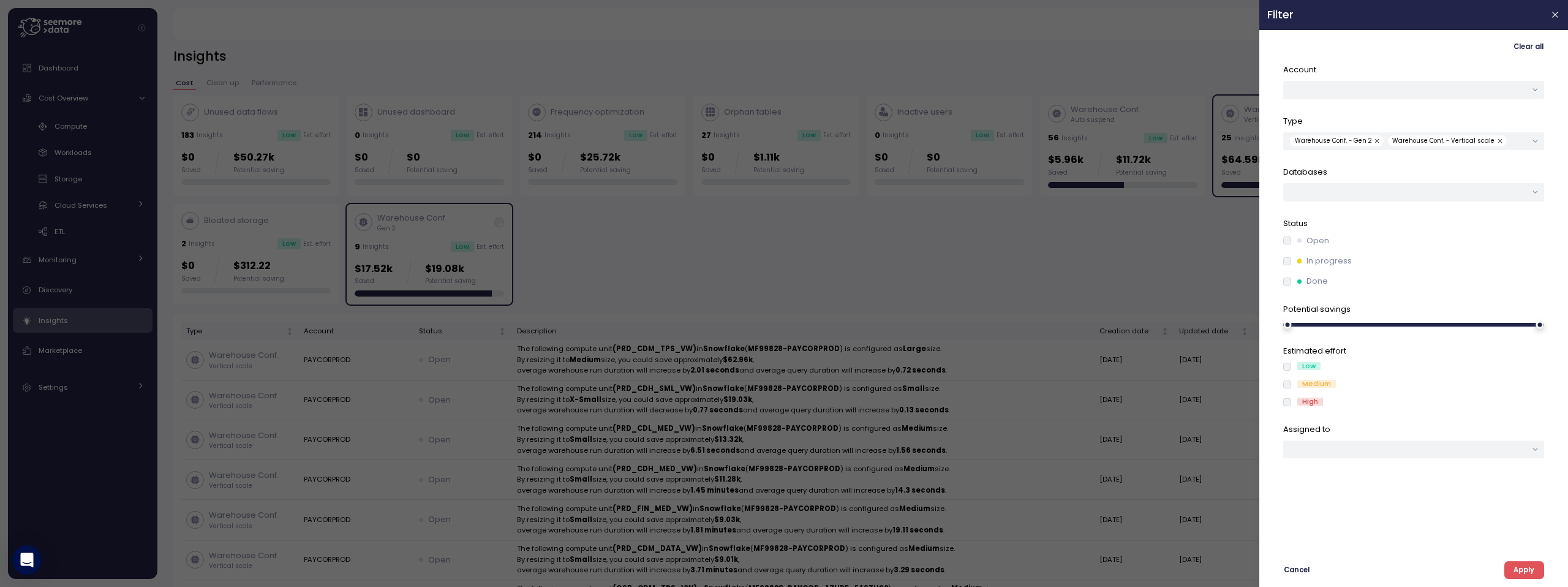
drag, startPoint x: 1526, startPoint y: 572, endPoint x: 1521, endPoint y: 568, distance: 6.4
click at [1526, 571] on span "Apply" at bounding box center [1524, 569] width 21 height 16
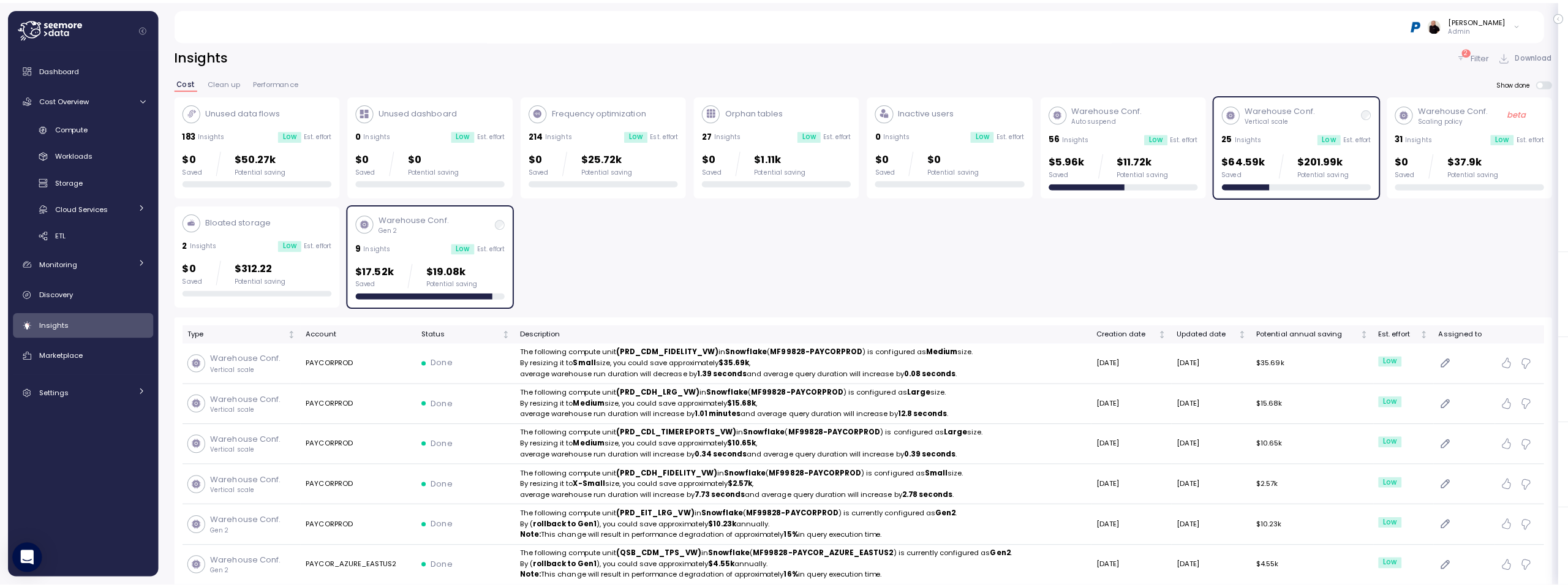
scroll to position [3, 0]
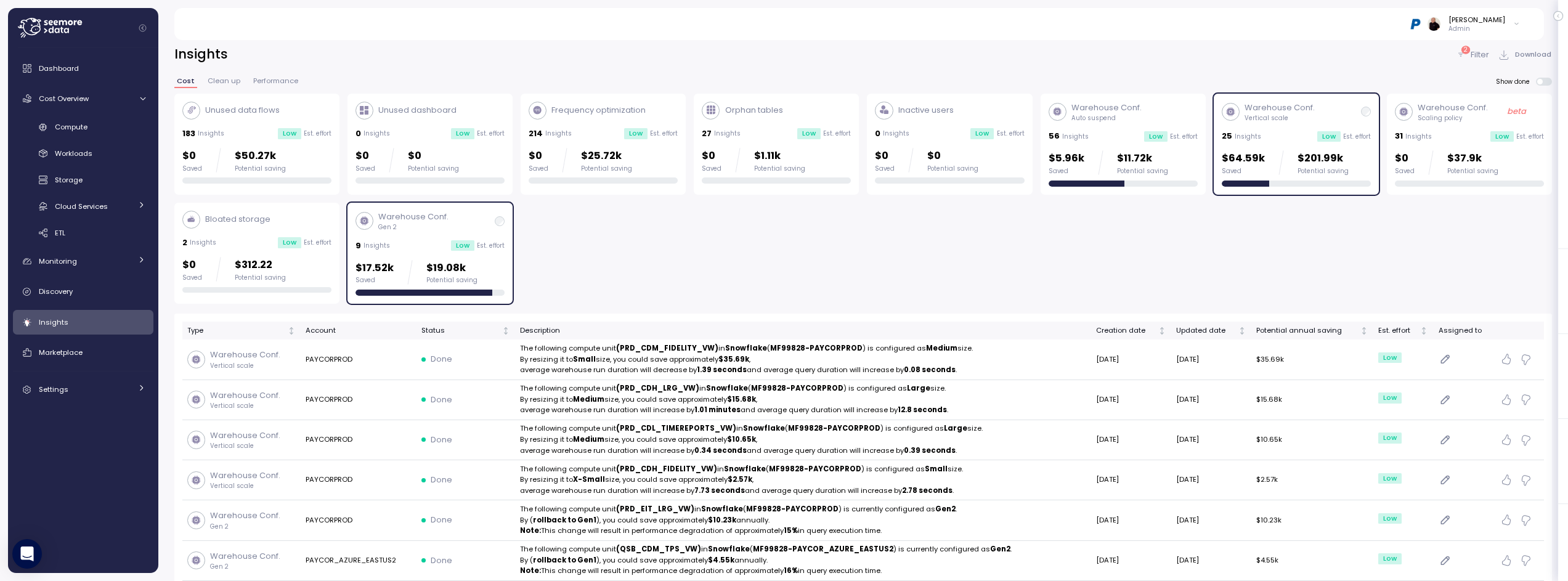
click at [1154, 116] on div "Warehouse Conf. Auto suspend" at bounding box center [1123, 112] width 149 height 21
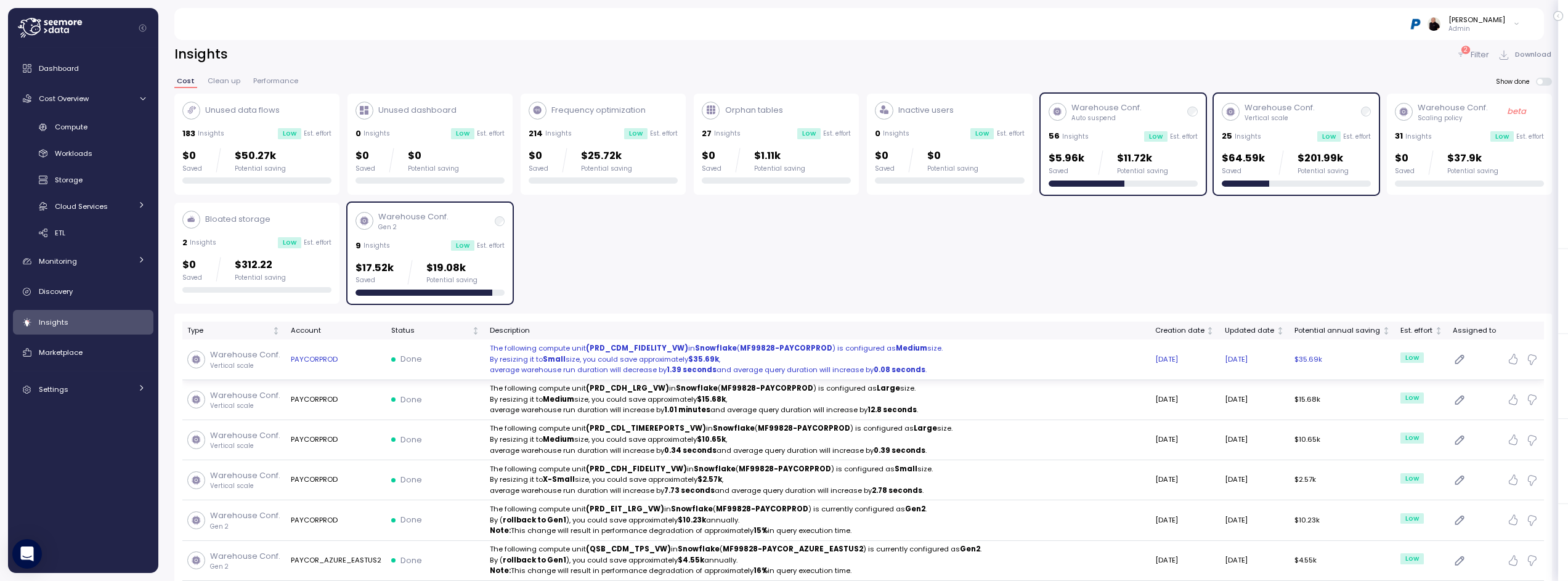
click at [609, 362] on p "By resizing it to Small size, you could save approximately $35.69k ," at bounding box center [817, 359] width 656 height 11
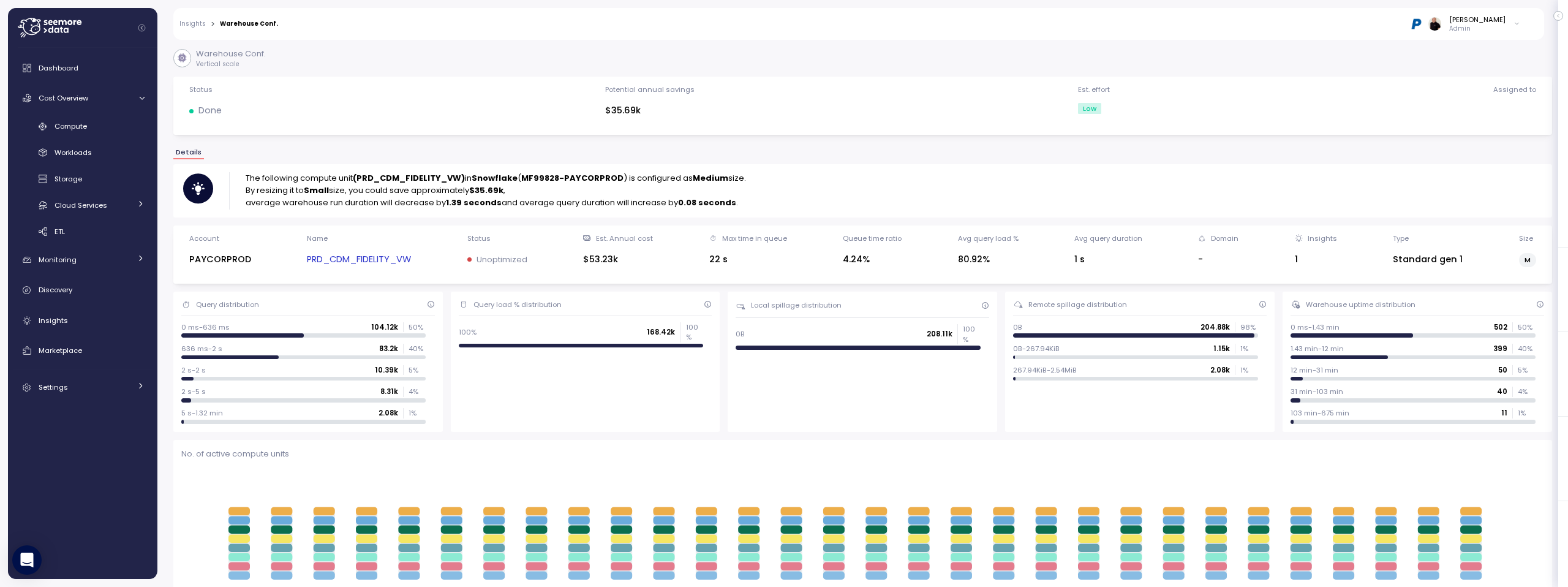
click at [190, 23] on link "Insights" at bounding box center [193, 23] width 26 height 6
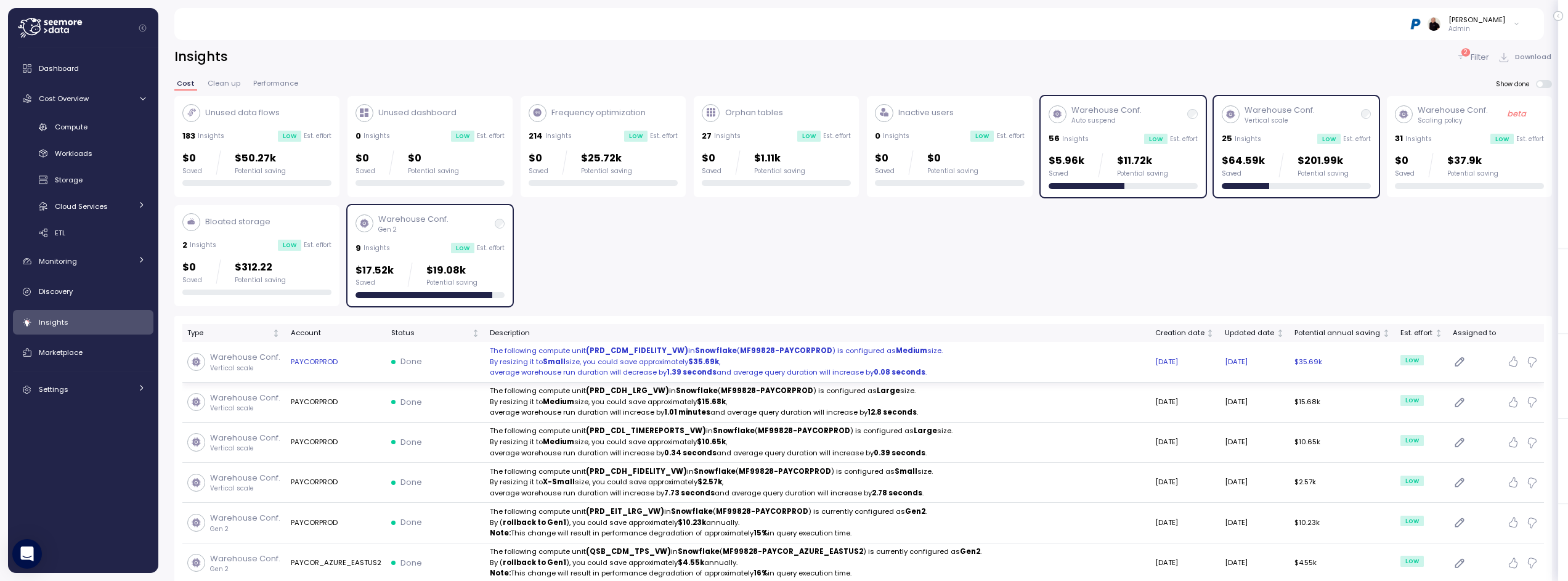
click at [589, 362] on p "By resizing it to Small size, you could save approximately $35.69k ," at bounding box center [817, 362] width 656 height 11
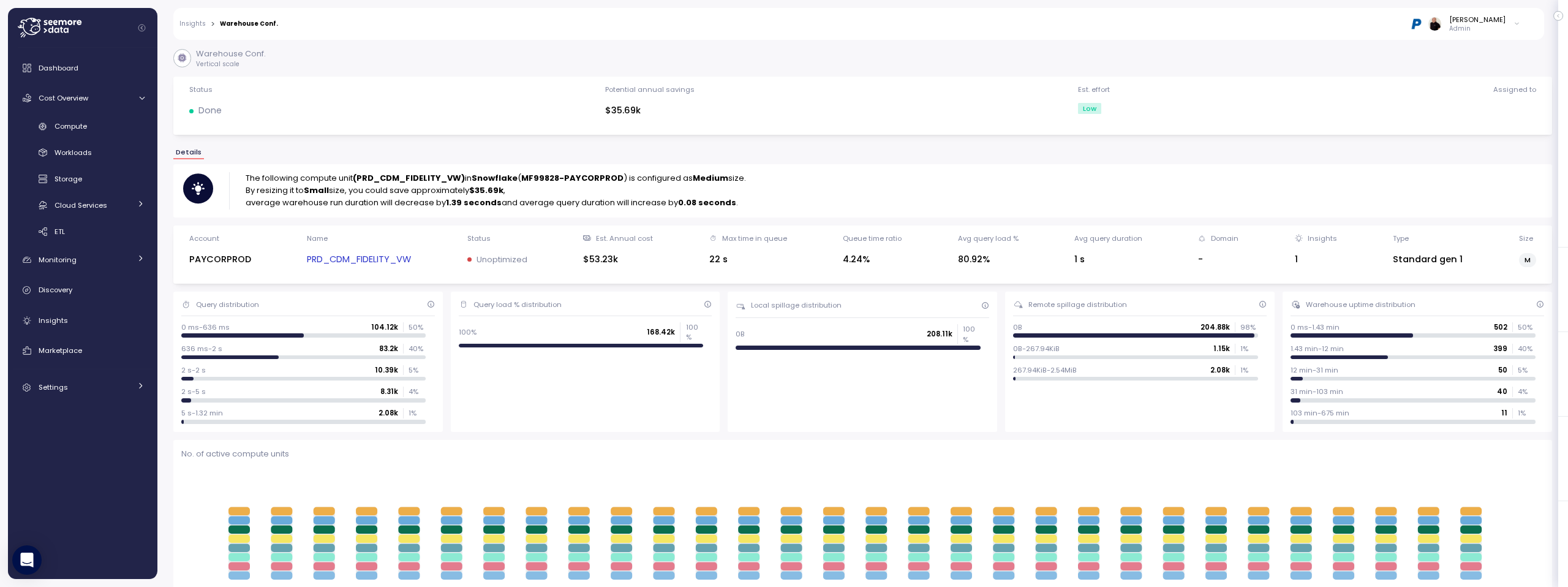
drag, startPoint x: 192, startPoint y: 23, endPoint x: 198, endPoint y: 29, distance: 8.5
click at [192, 23] on link "Insights" at bounding box center [193, 23] width 26 height 6
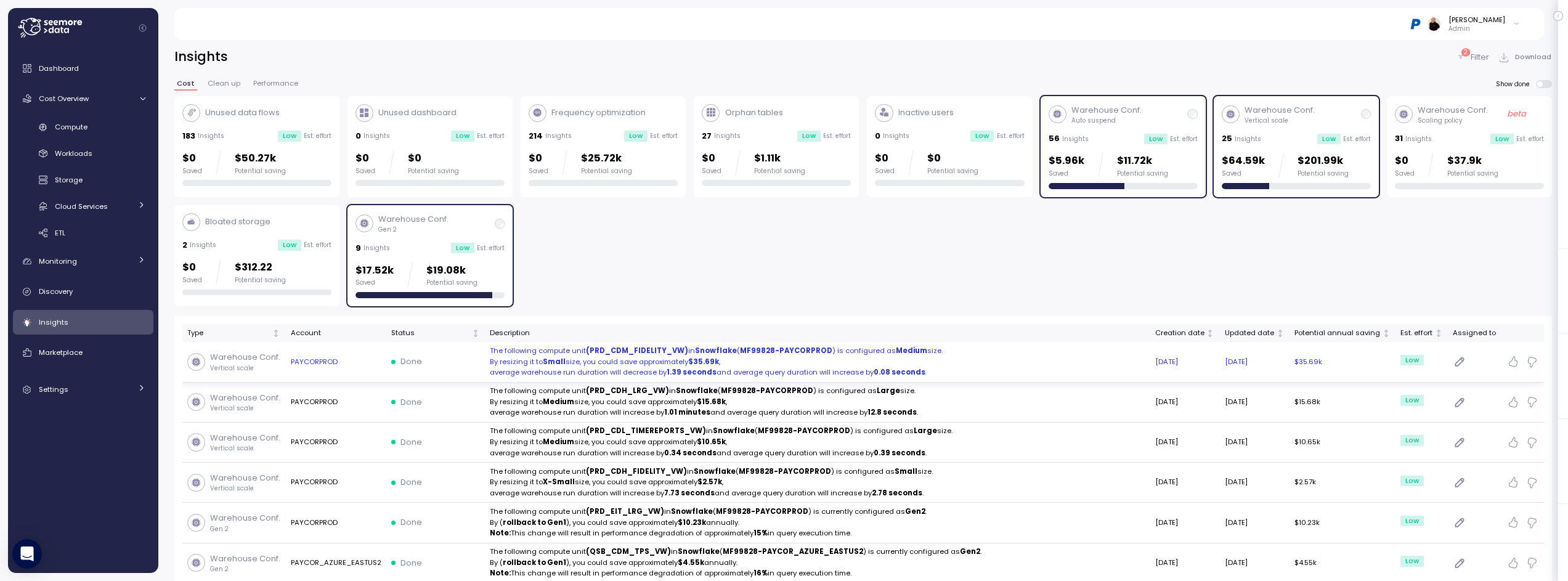
click at [531, 357] on p "By resizing it to Small size, you could save approximately $35.69k ," at bounding box center [817, 362] width 656 height 11
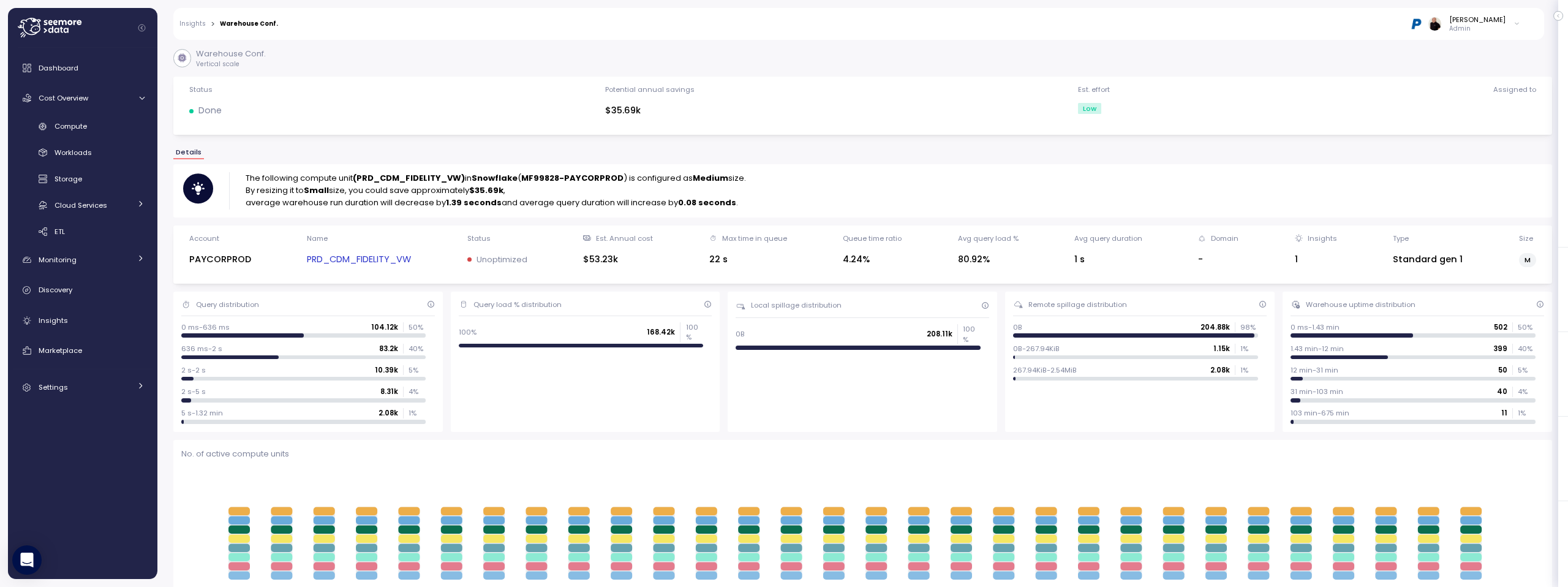
click at [353, 258] on link "PRD_CDM_FIDELITY_VW" at bounding box center [359, 260] width 104 height 14
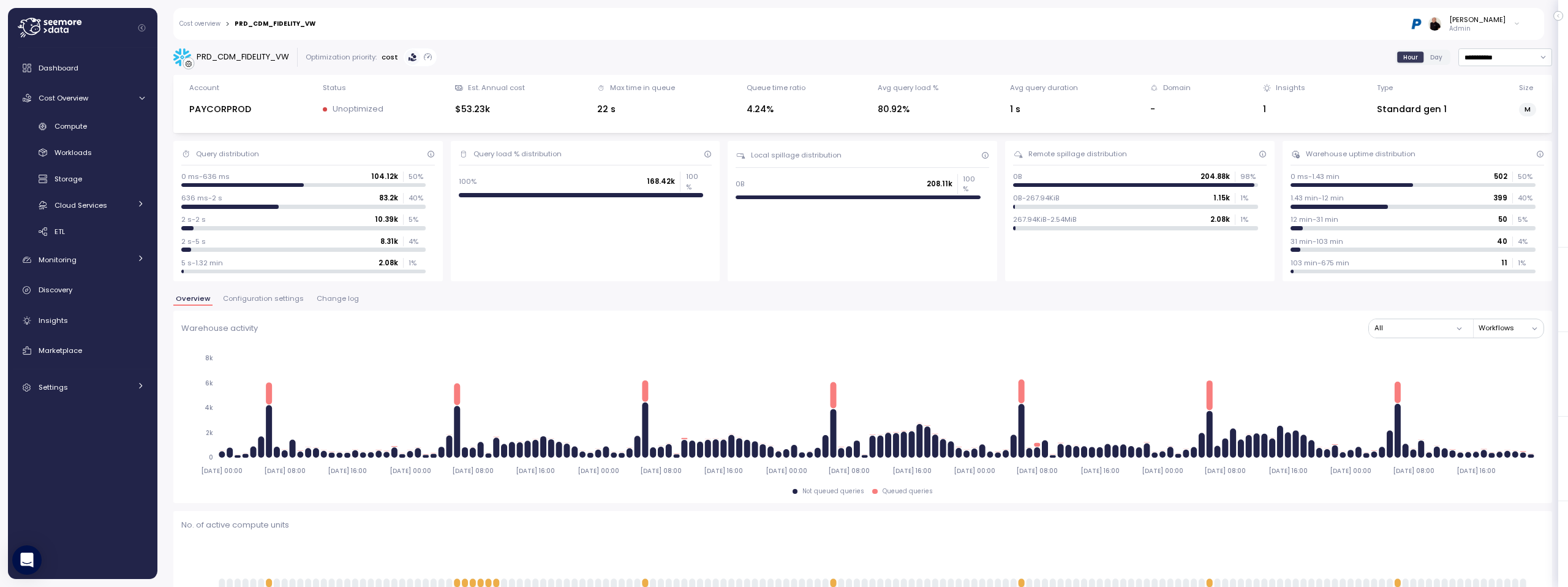
click at [333, 299] on span "Change log" at bounding box center [338, 299] width 42 height 7
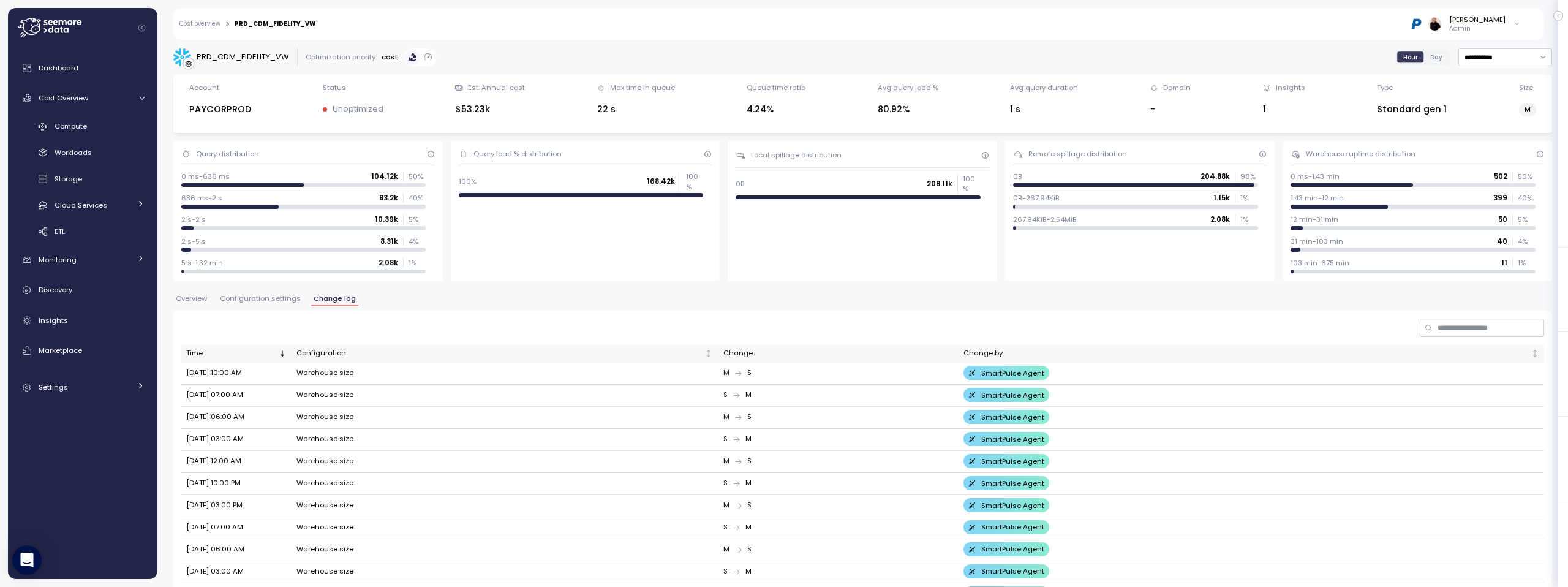
click at [251, 298] on span "Configuration settings" at bounding box center [260, 299] width 81 height 7
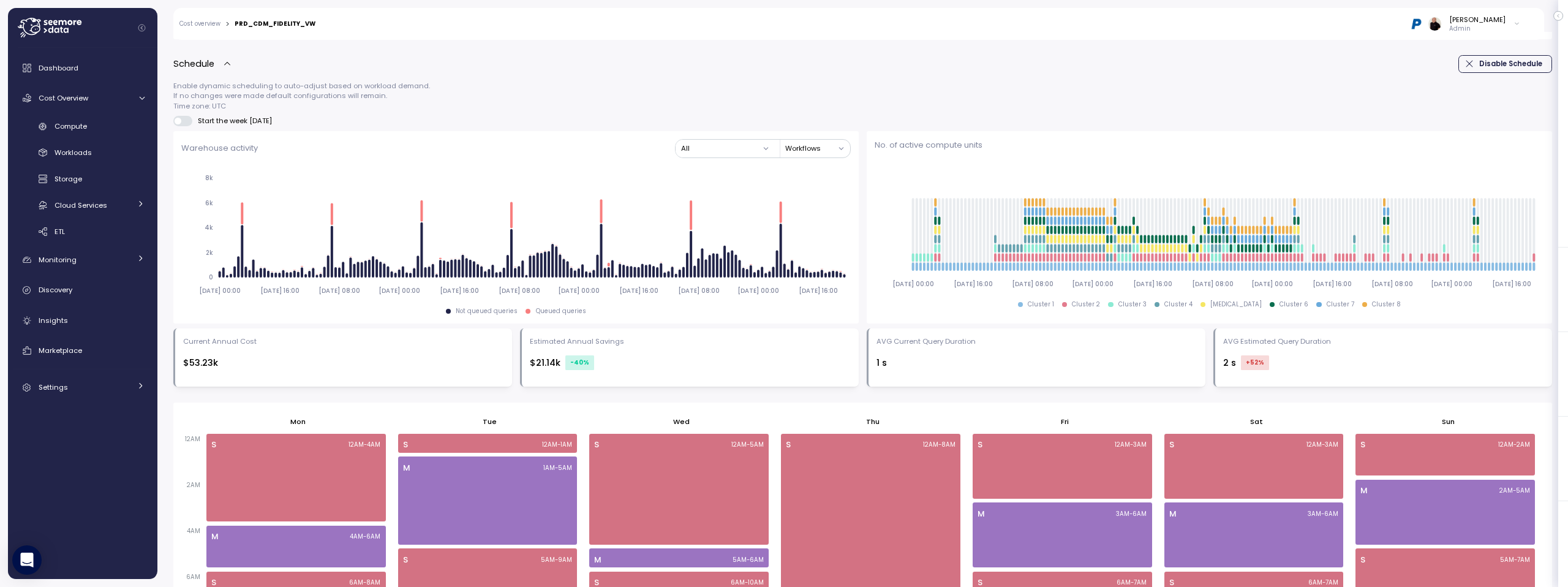
scroll to position [221, 0]
